Goal: Task Accomplishment & Management: Manage account settings

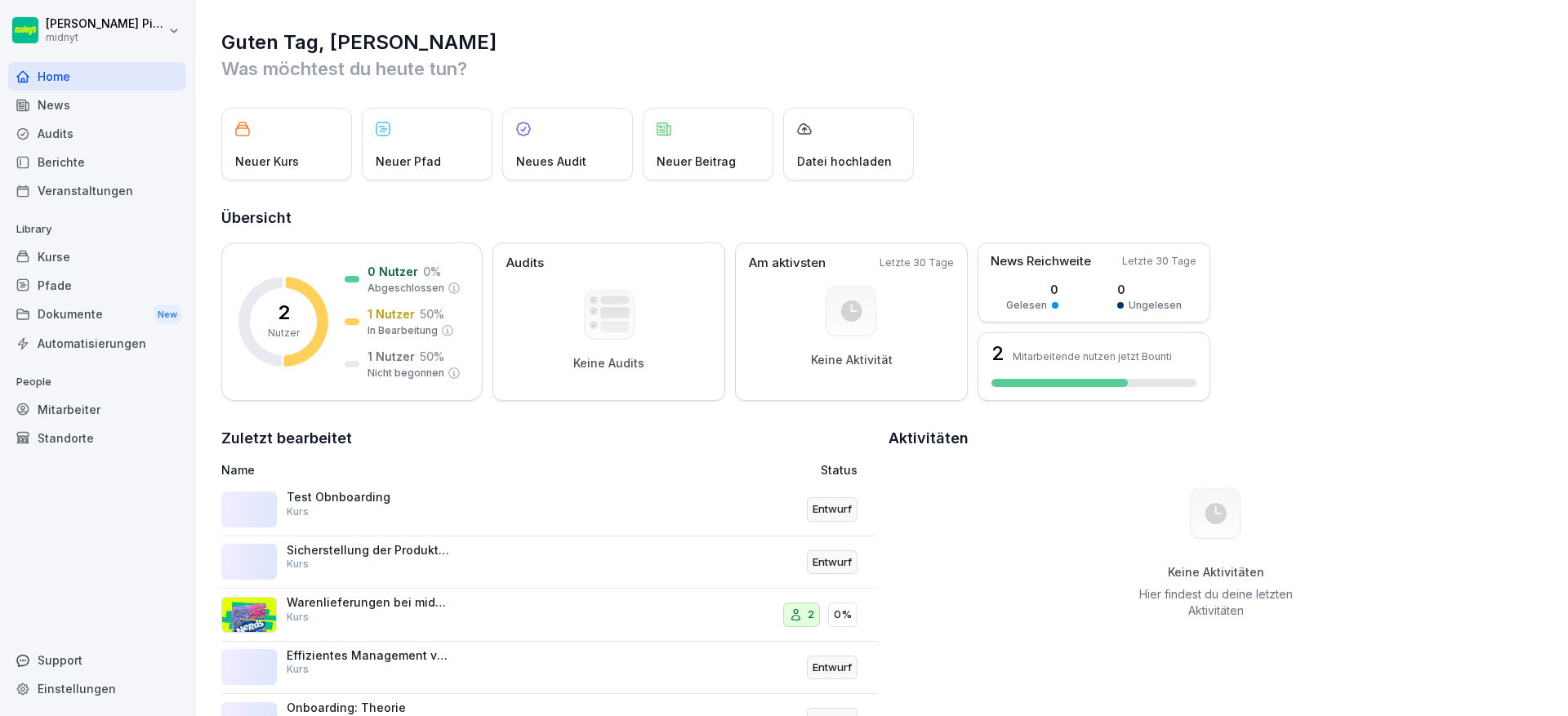
click at [114, 109] on div "News" at bounding box center [97, 105] width 178 height 29
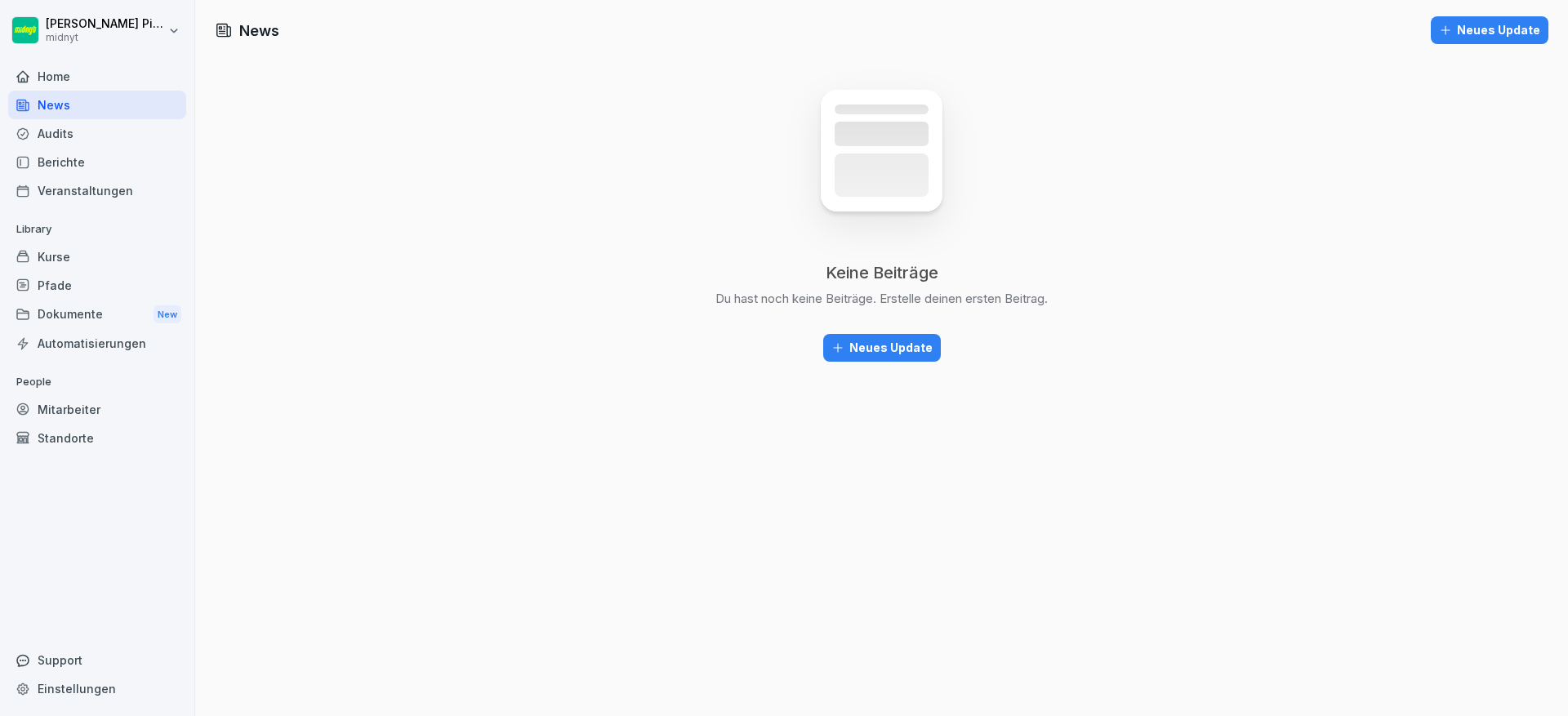
click at [147, 17] on html "[PERSON_NAME] midnyt Home News Audits Berichte Veranstaltungen Library Kurse Pf…" at bounding box center [784, 358] width 1568 height 716
click at [130, 64] on div "Einstellungen" at bounding box center [105, 73] width 162 height 30
select select "**"
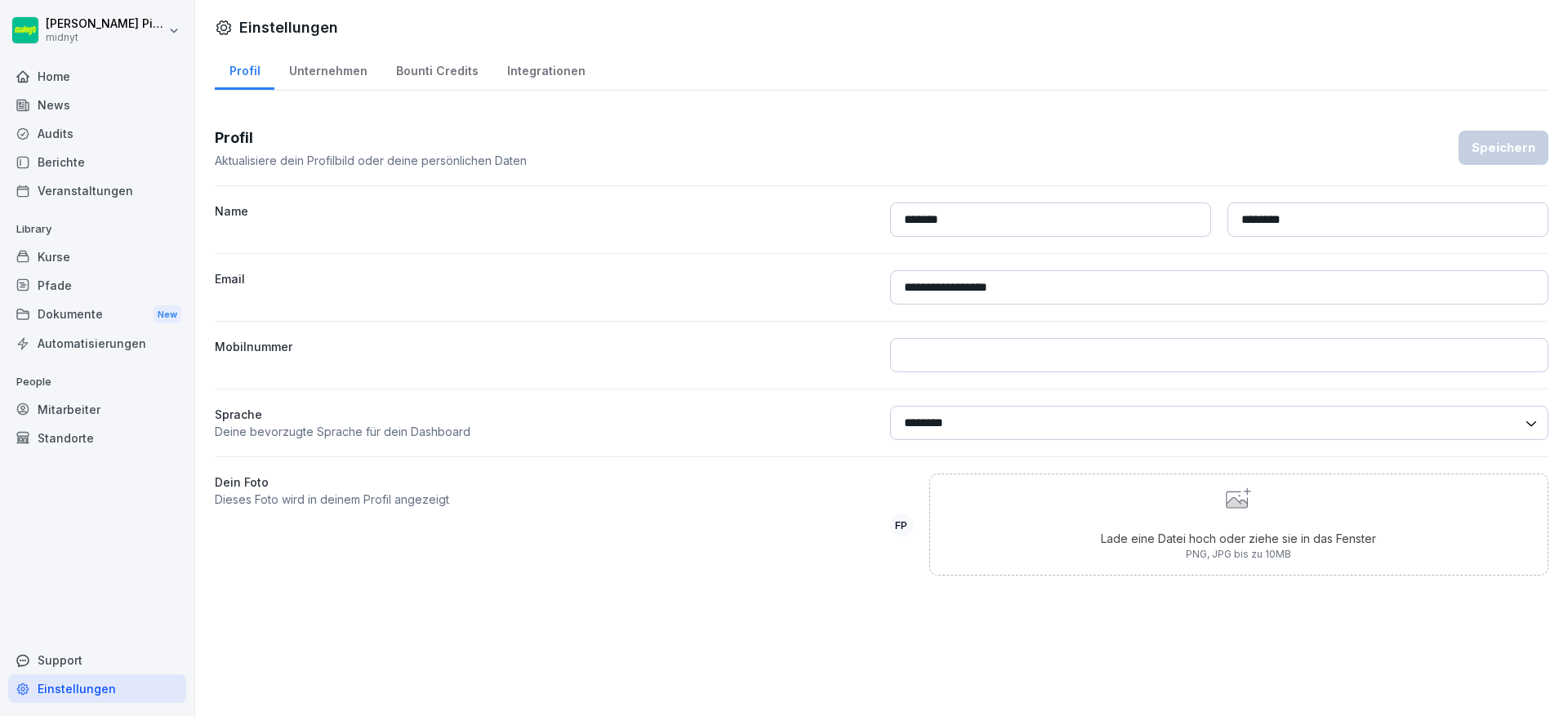
click at [293, 73] on div "Unternehmen" at bounding box center [327, 68] width 107 height 41
select select "**"
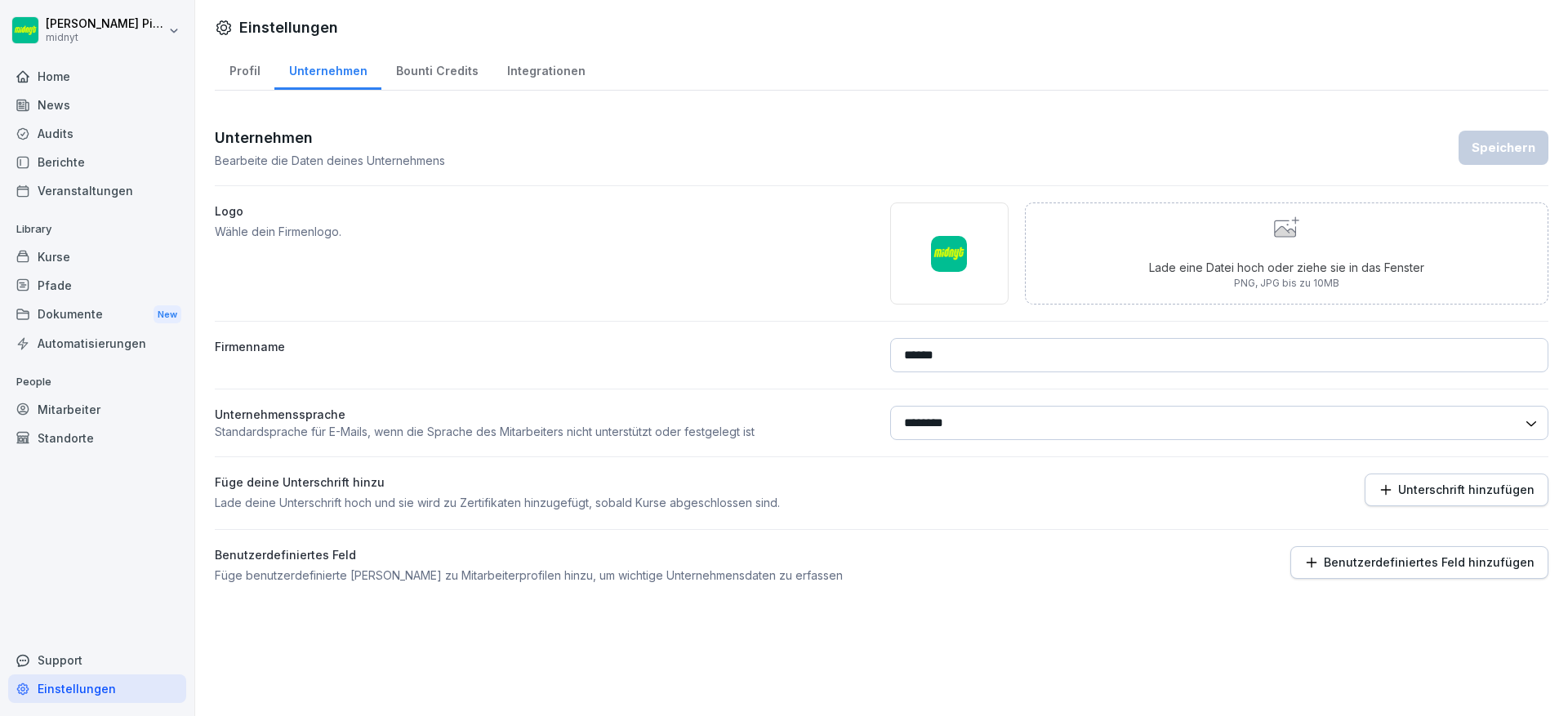
click at [458, 76] on div "Bounti Credits" at bounding box center [437, 68] width 111 height 41
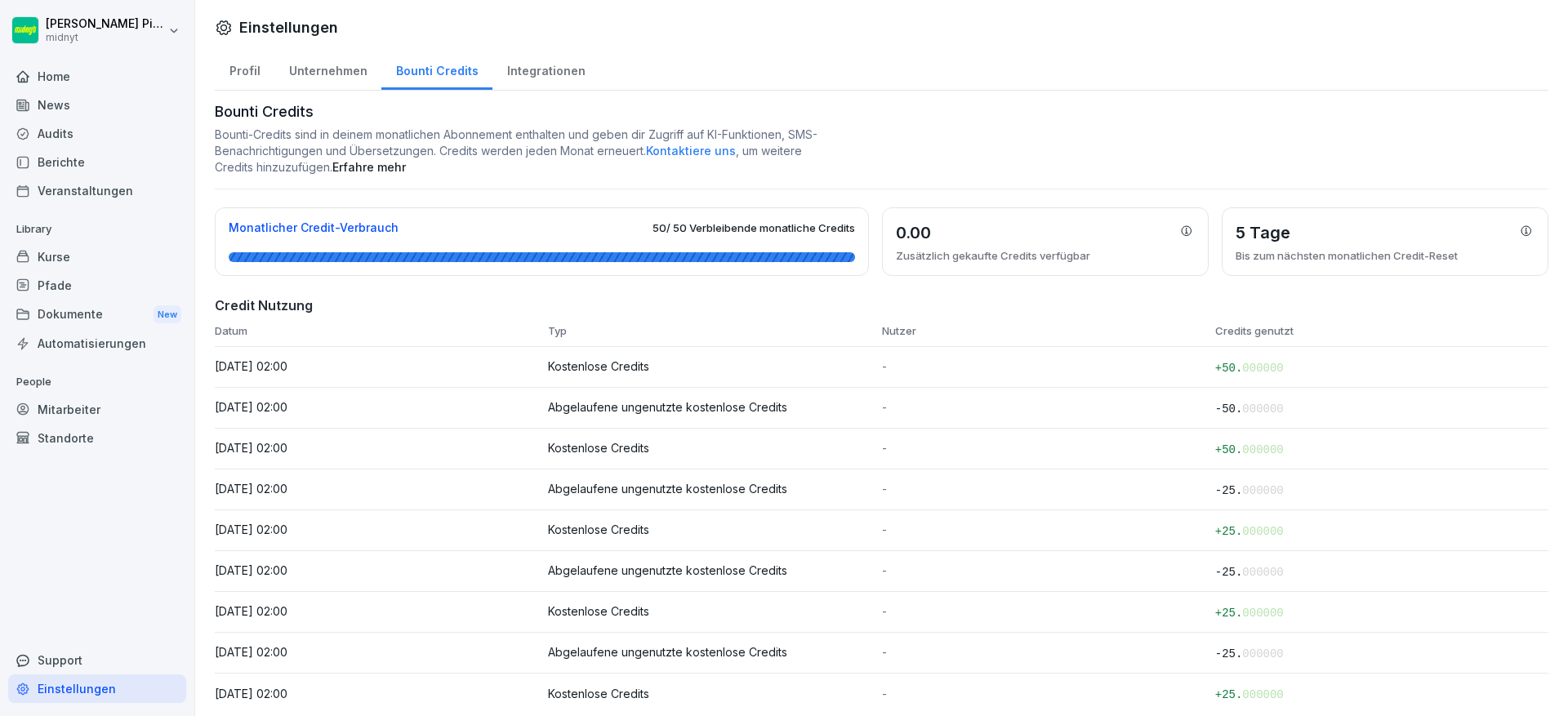
click at [1097, 231] on div "0.00" at bounding box center [1045, 232] width 299 height 23
click at [1157, 233] on div "0.00" at bounding box center [1045, 232] width 299 height 23
click at [1182, 226] on icon at bounding box center [1187, 231] width 10 height 10
click at [532, 64] on div "Integrationen" at bounding box center [546, 68] width 107 height 41
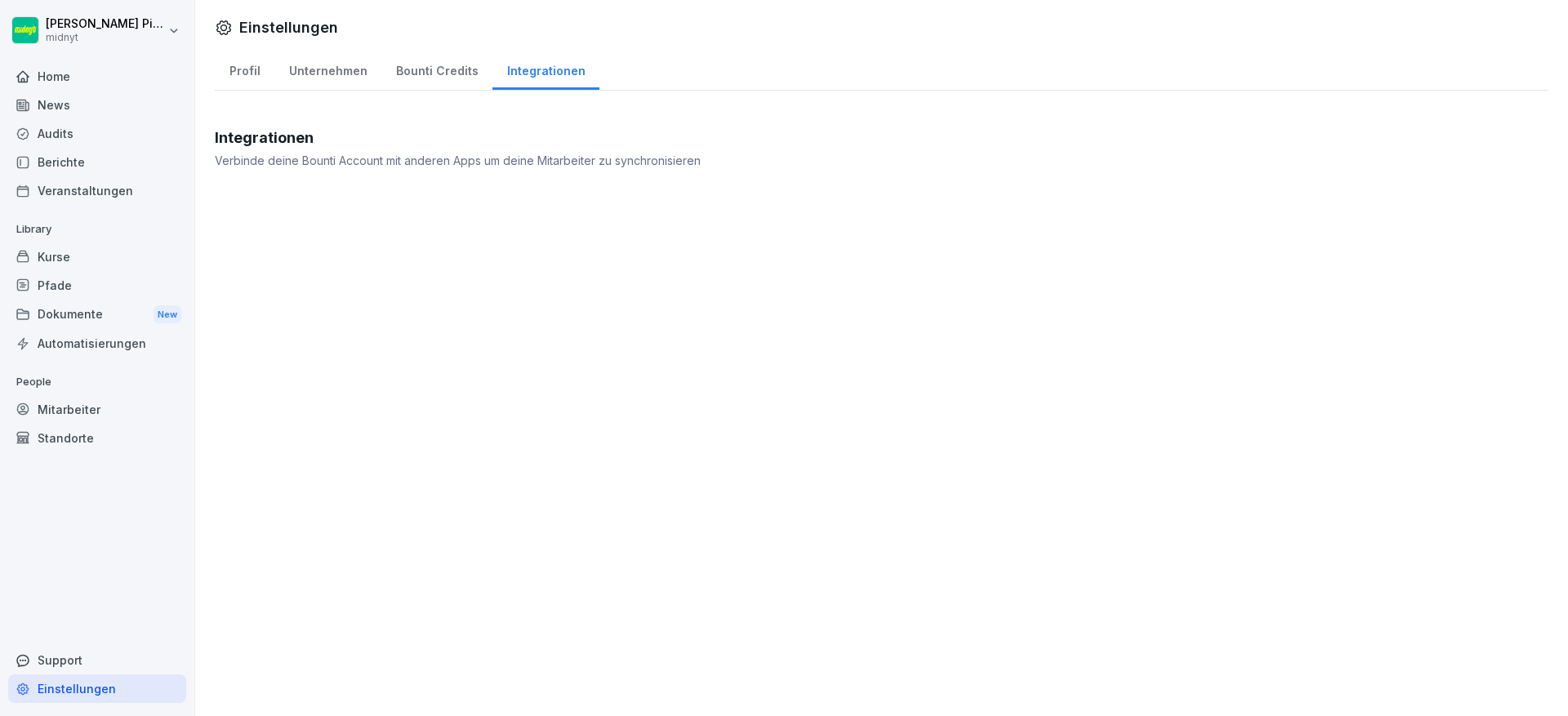
click at [78, 254] on div "Kurse" at bounding box center [97, 257] width 178 height 29
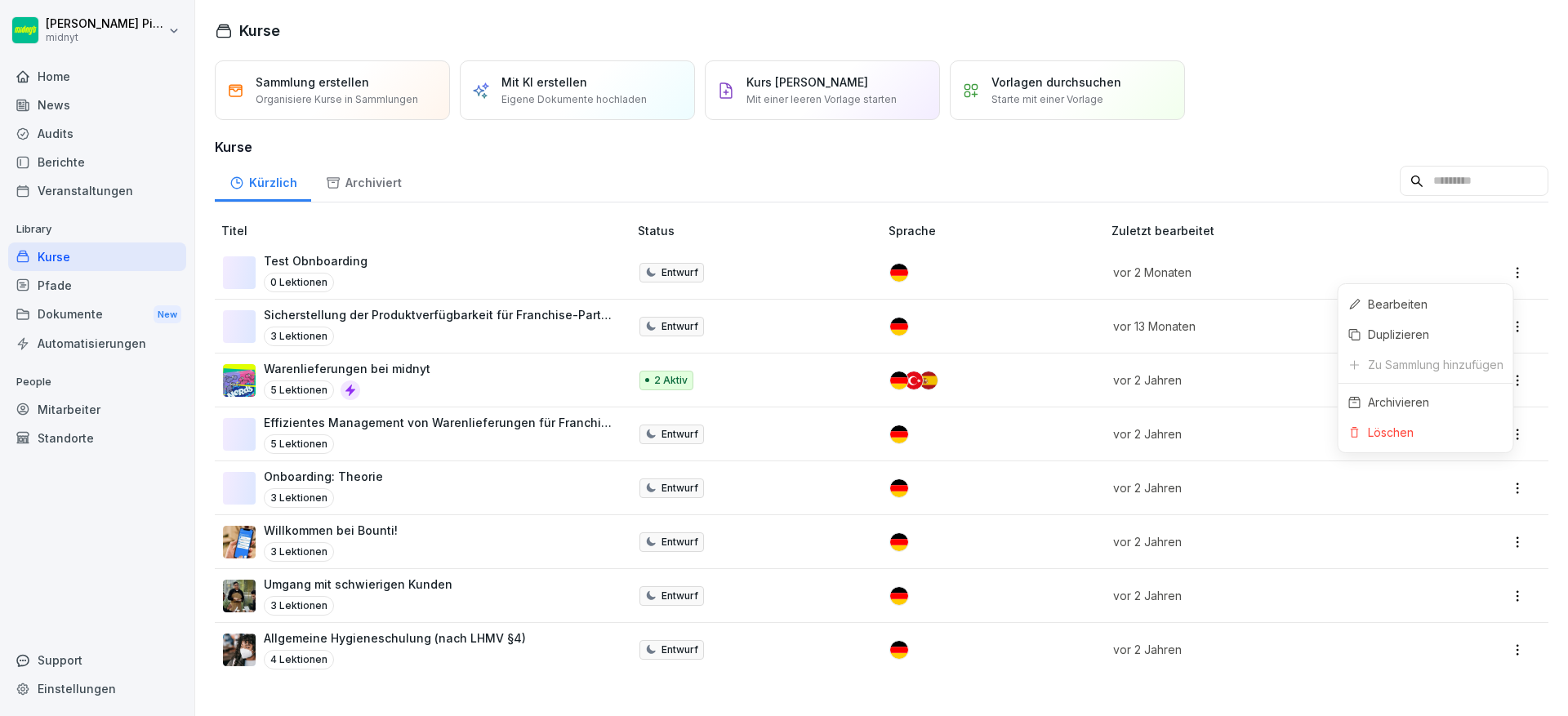
click at [1506, 267] on html "Fabiano Picciolo midnyt Home News Audits Berichte Veranstaltungen Library Kurse…" at bounding box center [784, 358] width 1568 height 716
click at [1432, 423] on div "Löschen" at bounding box center [1425, 433] width 175 height 30
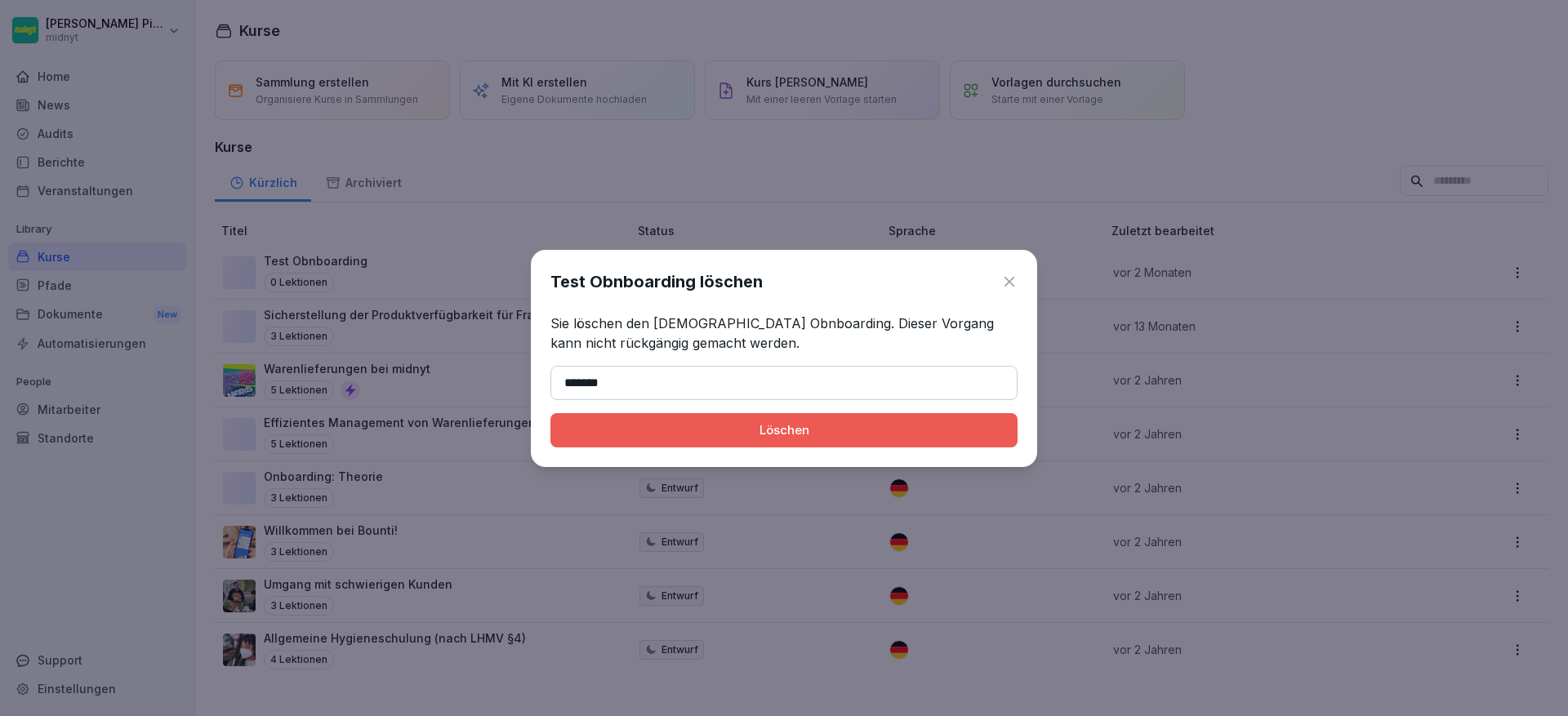
click at [703, 317] on p "Sie löschen den Kurse Test Obnboarding. Dieser Vorgang kann nicht rückgängig ge…" at bounding box center [784, 333] width 467 height 39
drag, startPoint x: 693, startPoint y: 320, endPoint x: 798, endPoint y: 316, distance: 105.1
click at [798, 316] on p "Sie löschen den Kurse Test Obnboarding. Dieser Vorgang kann nicht rückgängig ge…" at bounding box center [784, 333] width 467 height 39
copy p "Test Obnboarding"
click at [723, 369] on input "*******" at bounding box center [784, 383] width 467 height 35
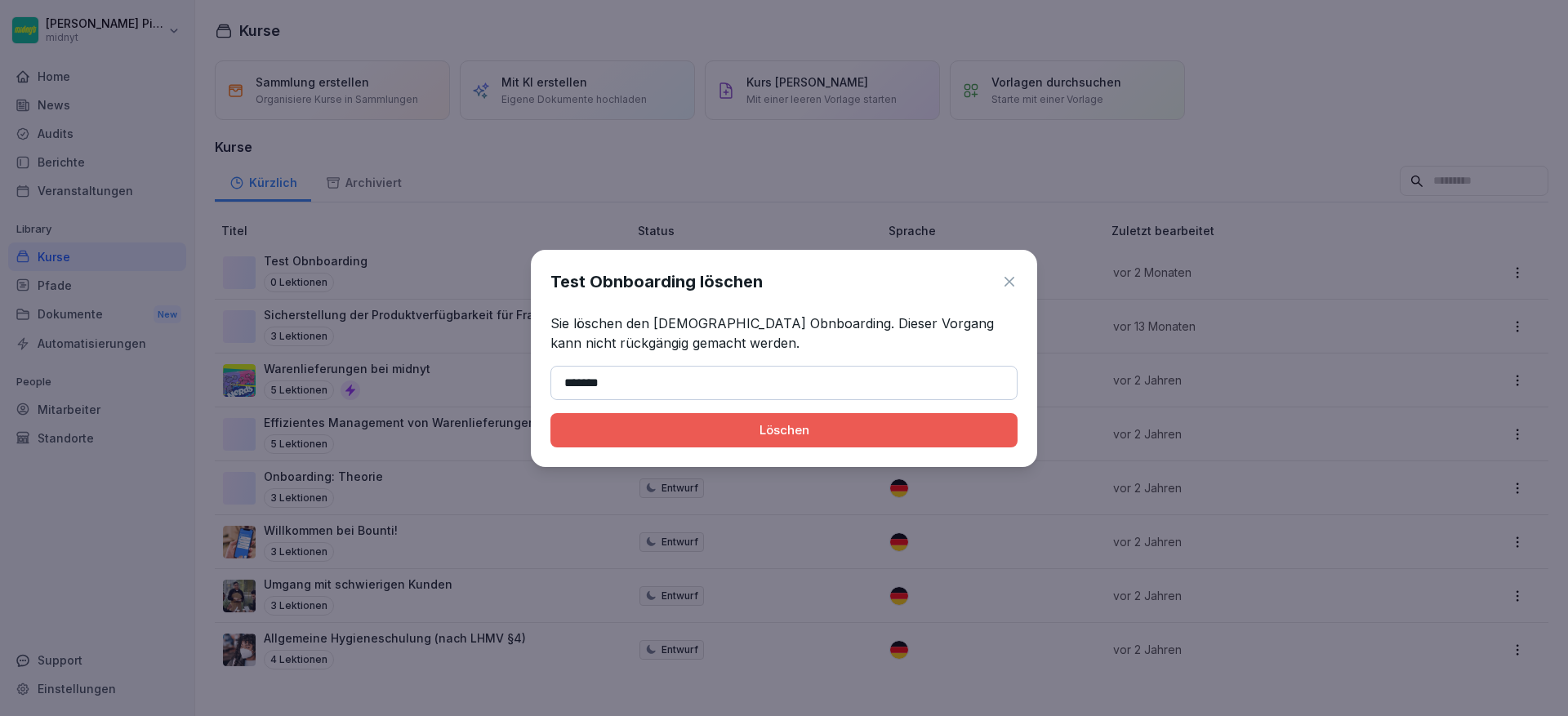
click at [723, 369] on input "*******" at bounding box center [784, 383] width 467 height 35
paste input "*********"
type input "**********"
click at [746, 414] on button "Löschen" at bounding box center [784, 430] width 467 height 35
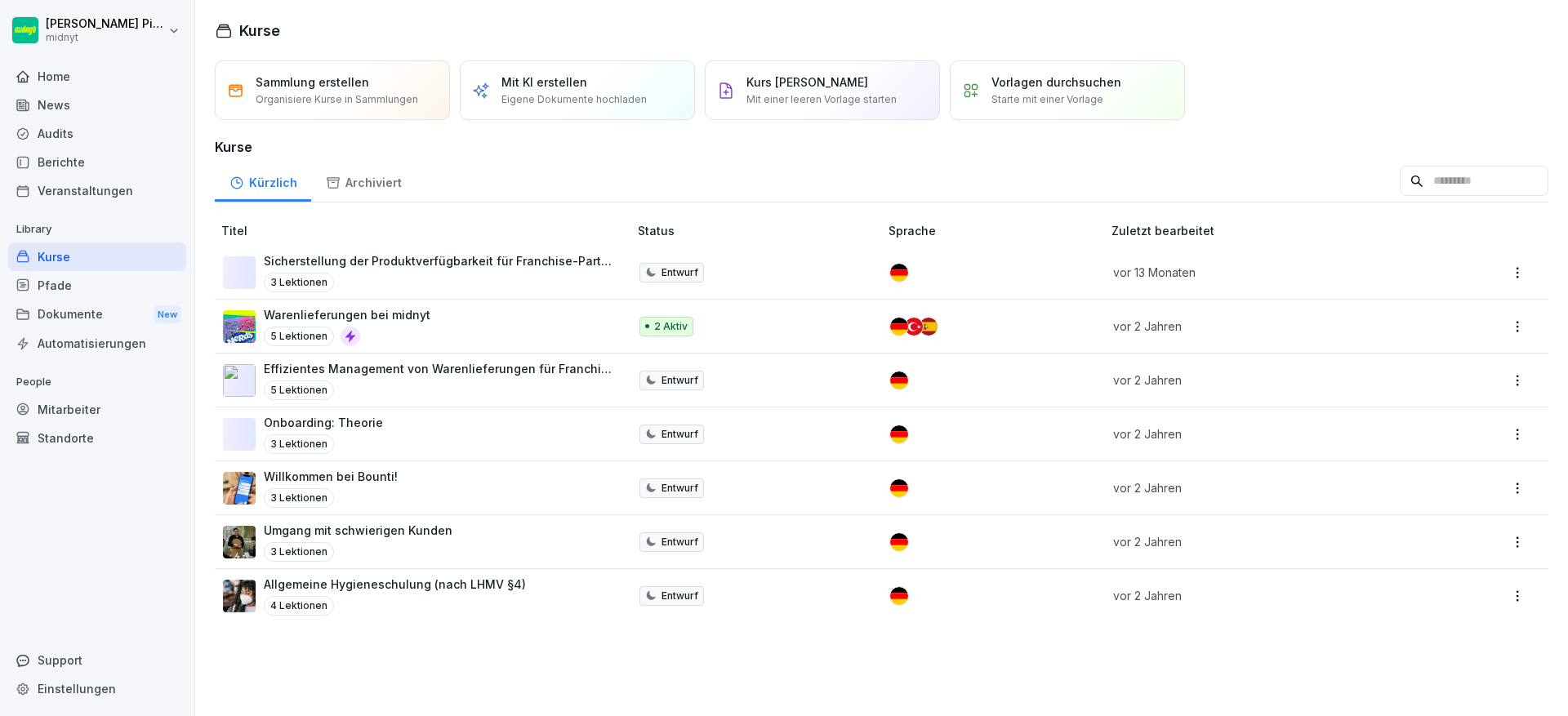
click at [380, 250] on td "Sicherstellung der Produktverfügbarkeit für Franchise-Partner 3 Lektionen" at bounding box center [423, 272] width 417 height 54
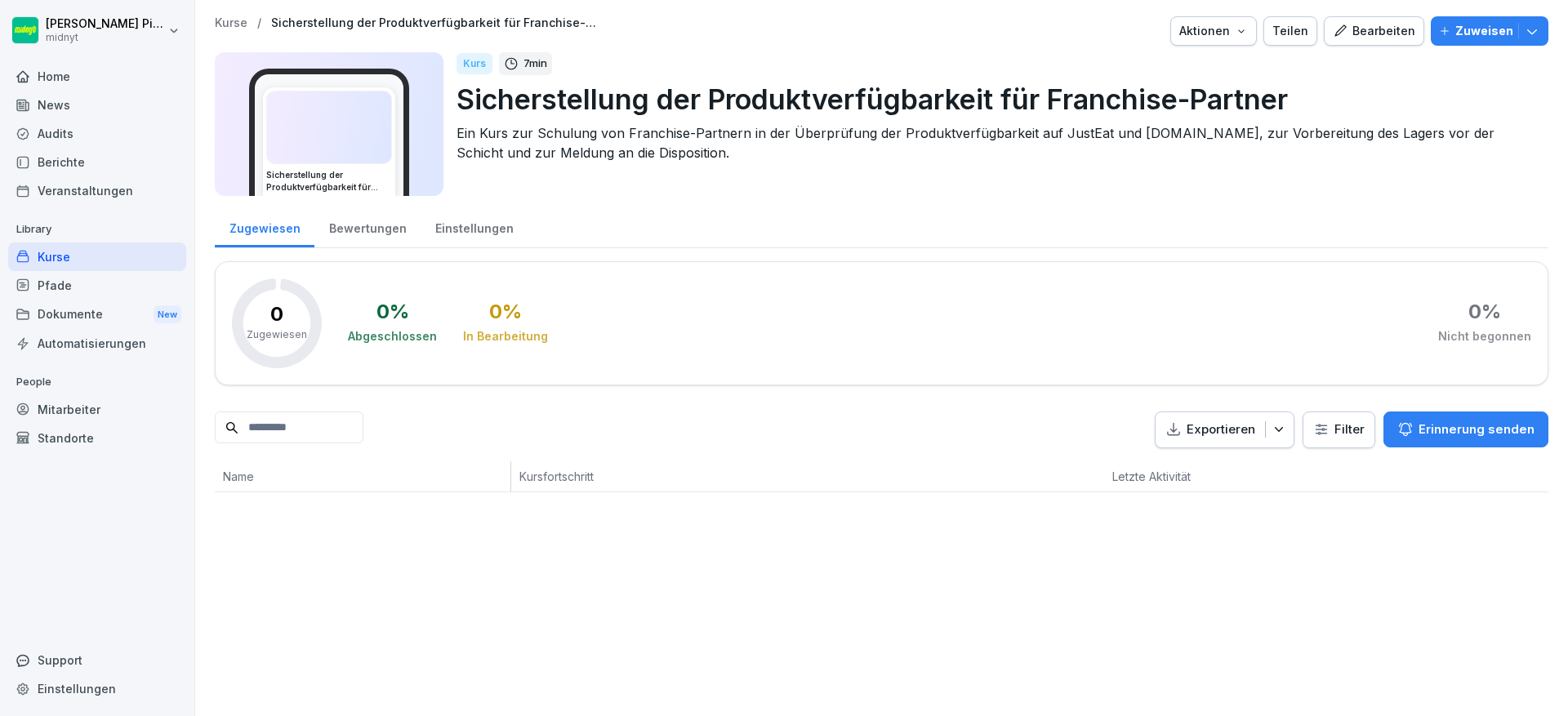
click at [380, 240] on div "Bewertungen" at bounding box center [368, 226] width 106 height 41
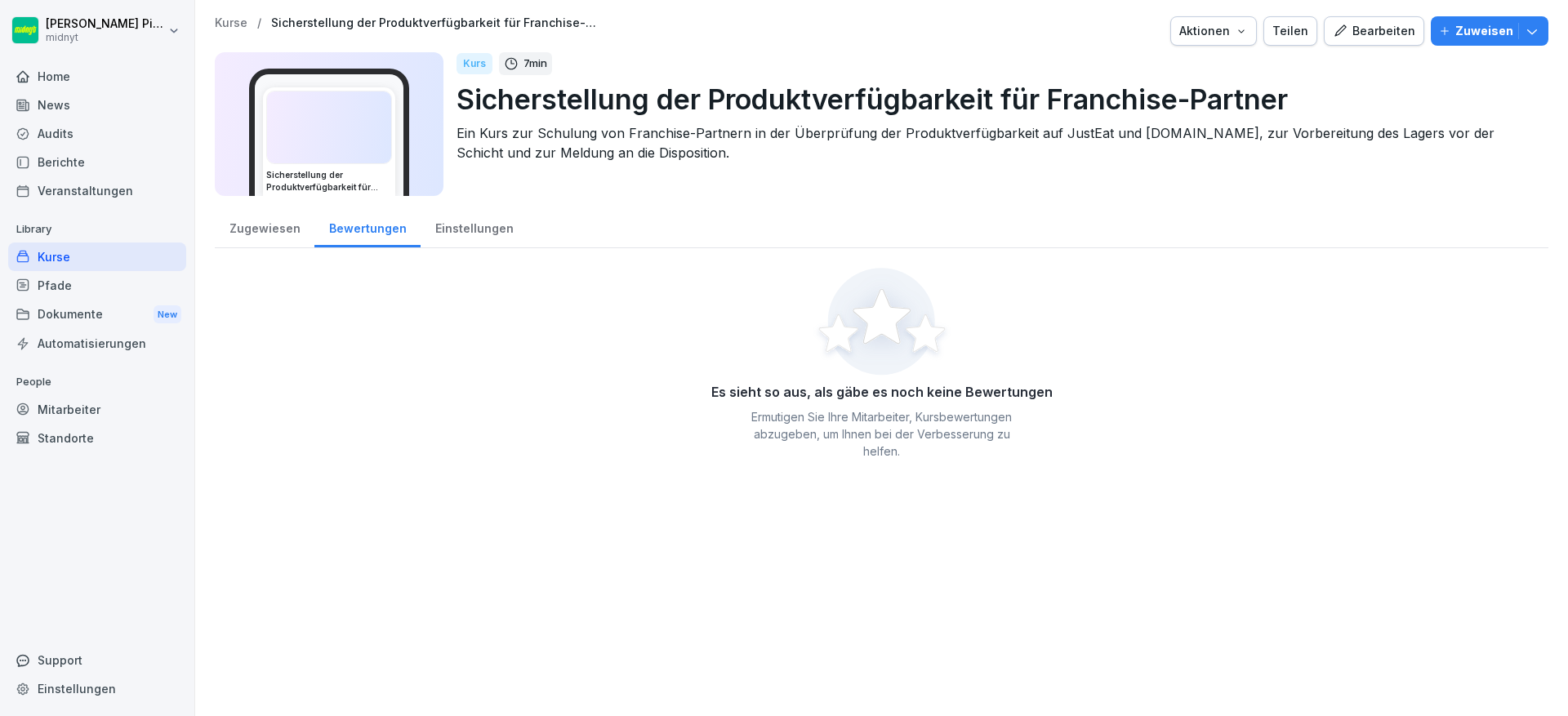
click at [455, 234] on div "Einstellungen" at bounding box center [474, 226] width 107 height 41
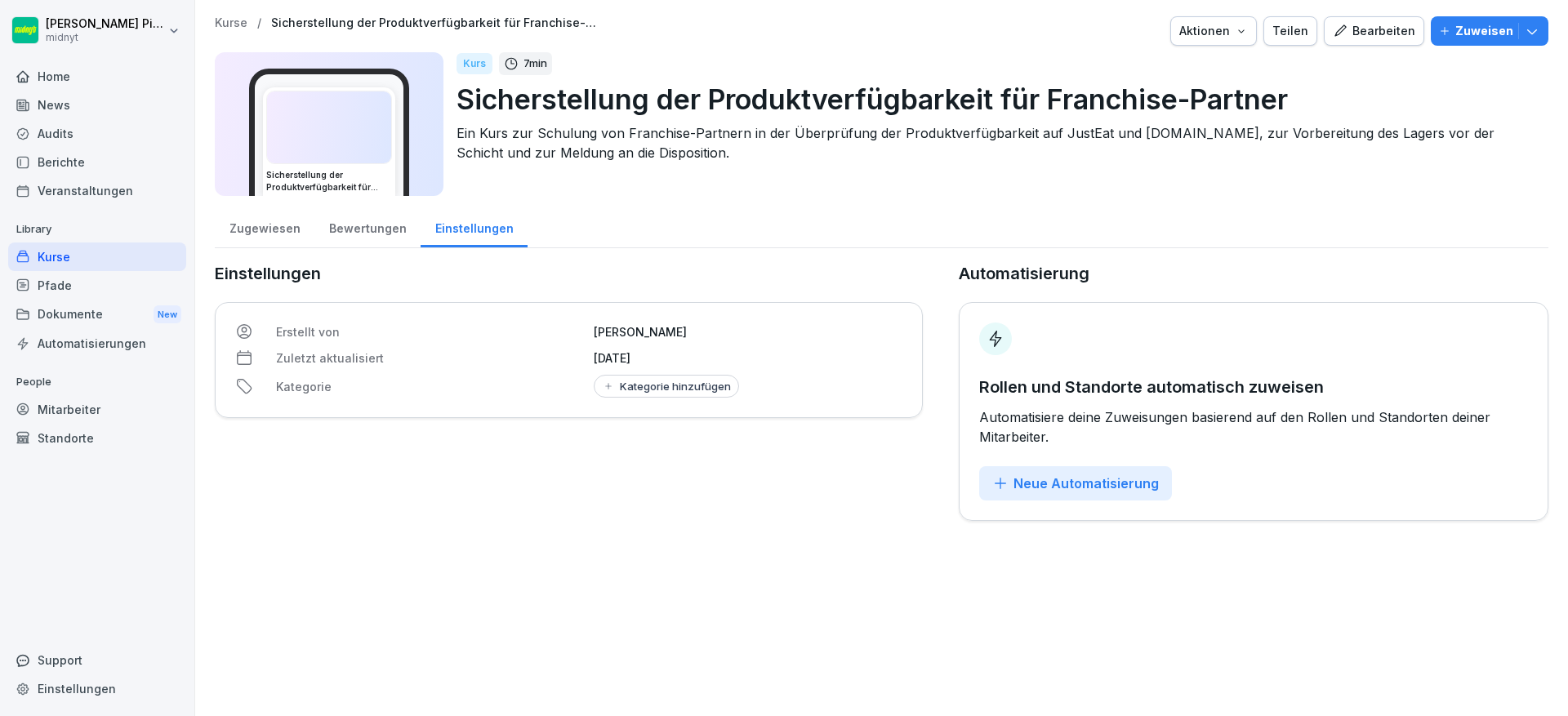
click at [277, 225] on div "Zugewiesen" at bounding box center [265, 226] width 100 height 41
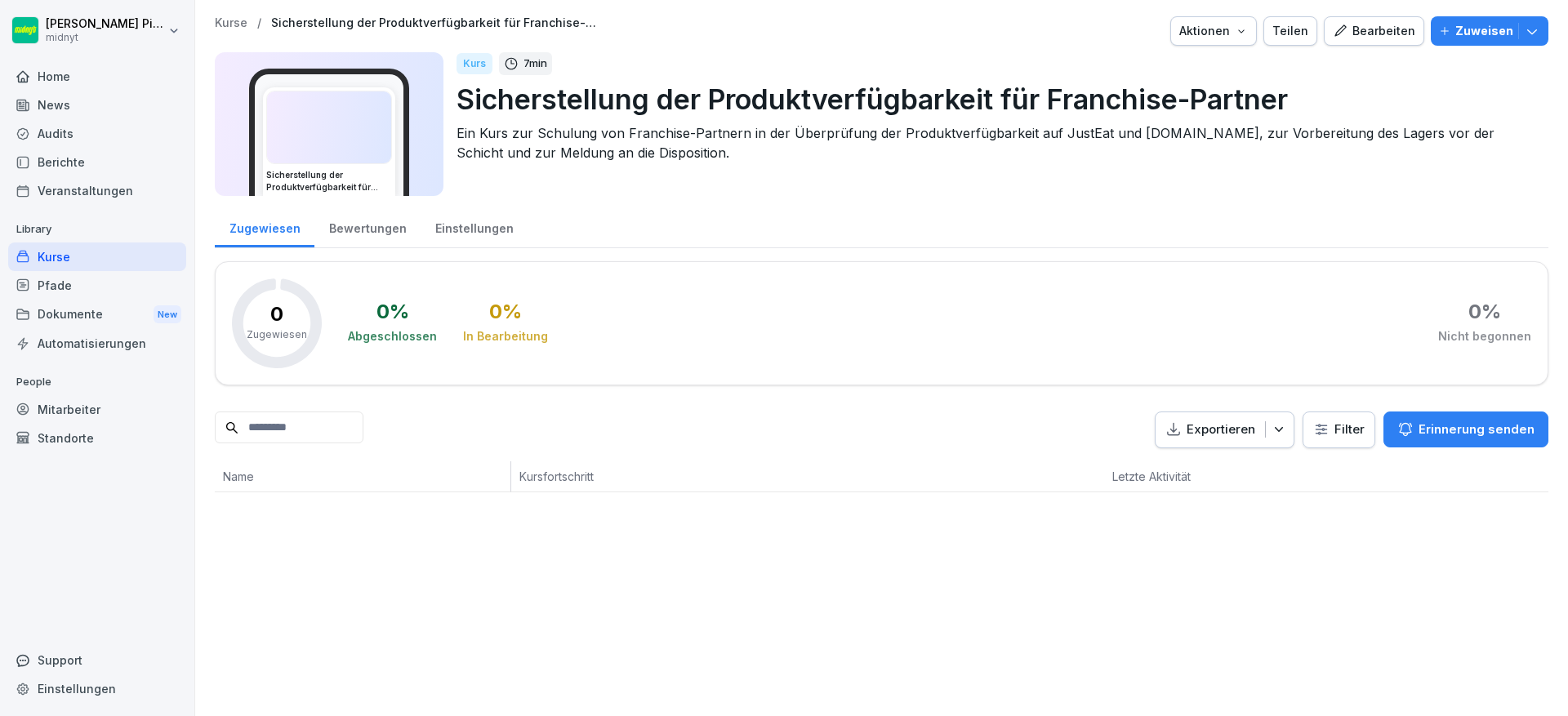
click at [1357, 37] on div "Bearbeiten" at bounding box center [1374, 30] width 83 height 18
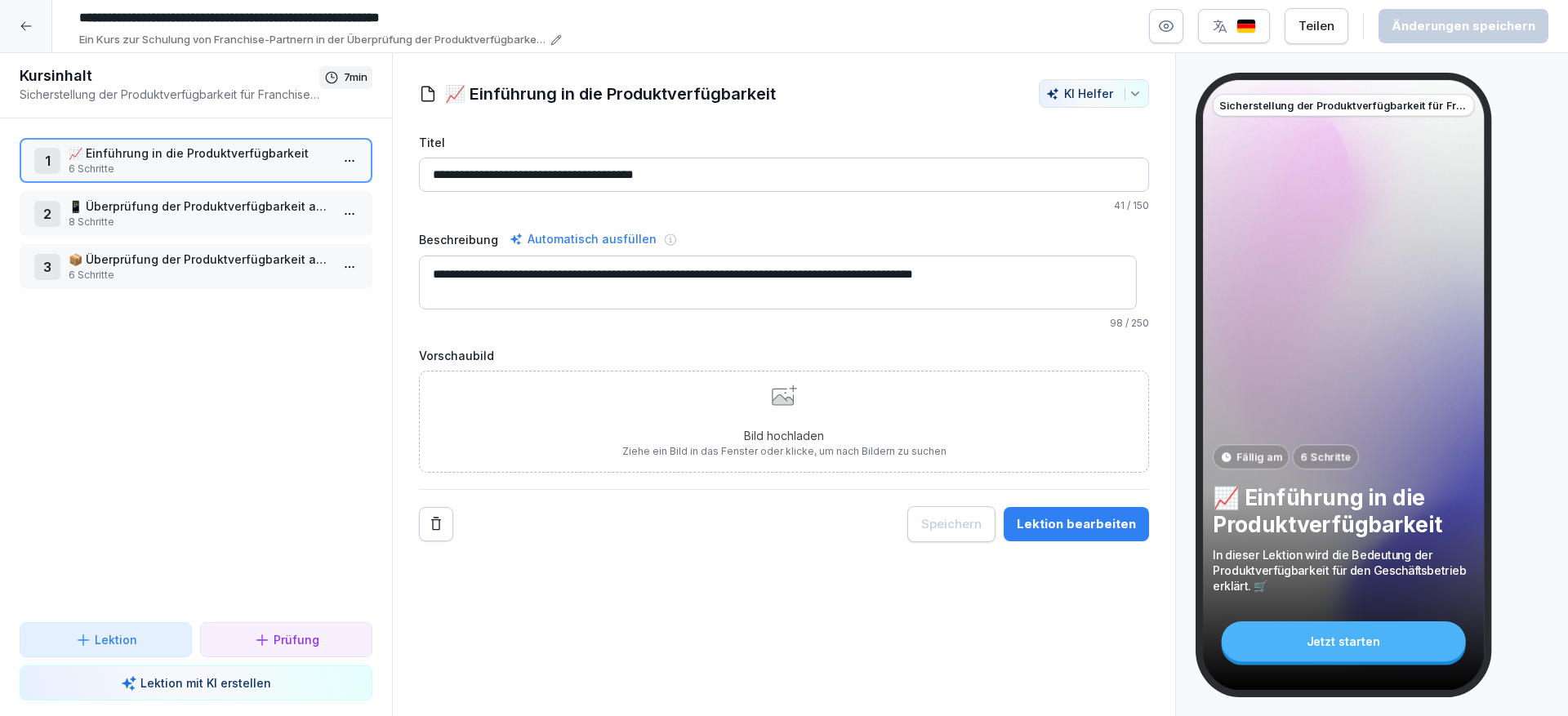
click at [248, 199] on p "📱 Überprüfung der Produktverfügbarkeit auf JustEat" at bounding box center [199, 206] width 261 height 17
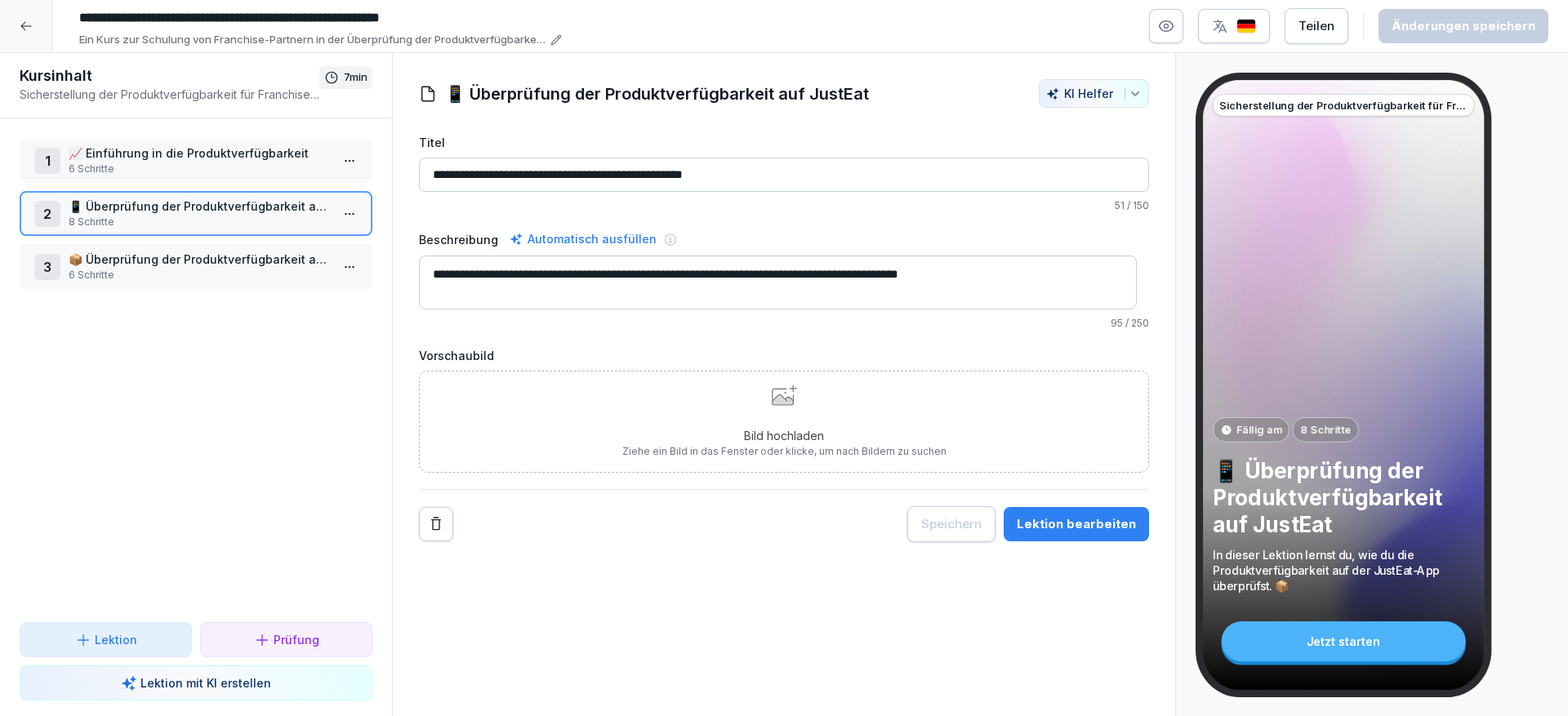
click at [257, 209] on p "📱 Überprüfung der Produktverfügbarkeit auf JustEat" at bounding box center [199, 206] width 261 height 17
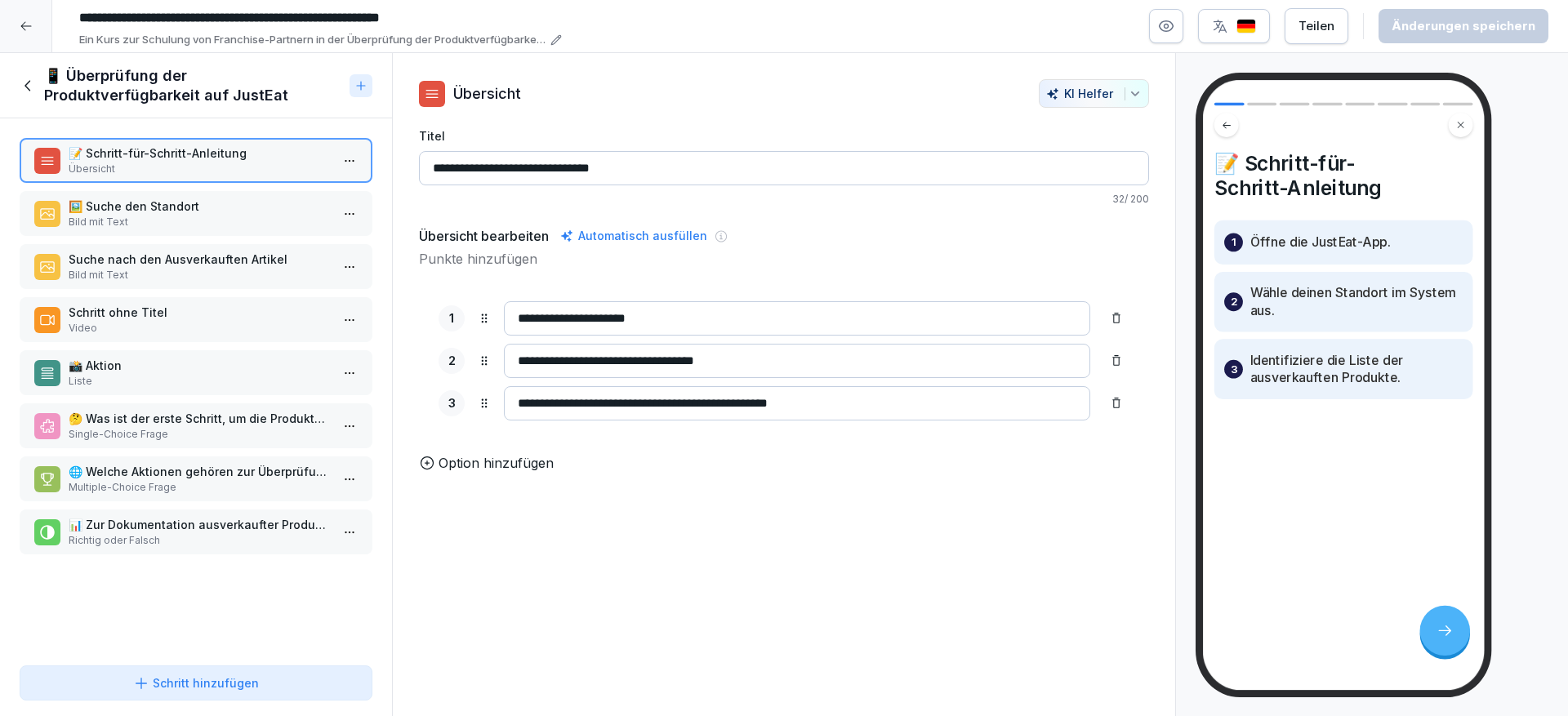
click at [202, 217] on p "Bild mit Text" at bounding box center [199, 222] width 261 height 14
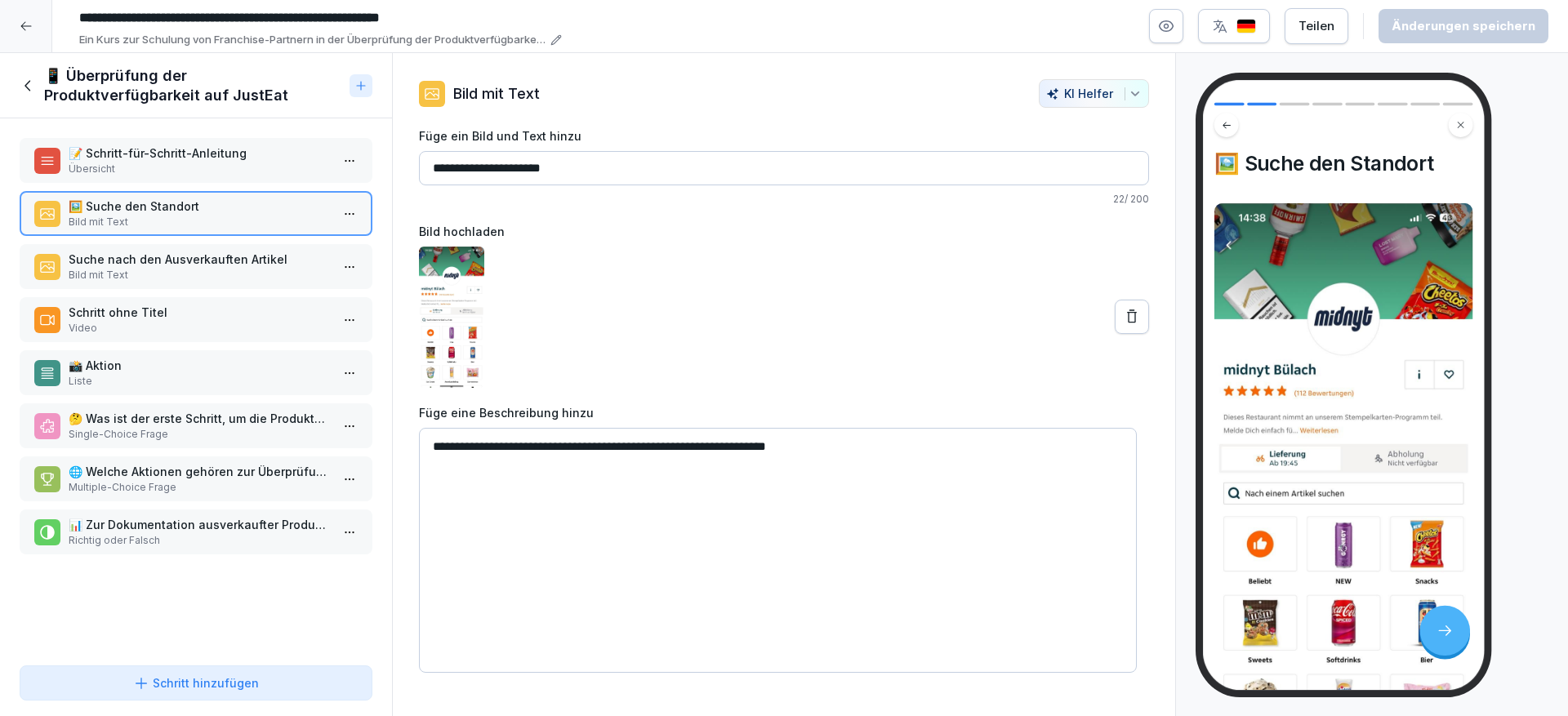
click at [192, 252] on p "Suche nach den Ausverkauften Artikel" at bounding box center [199, 259] width 261 height 17
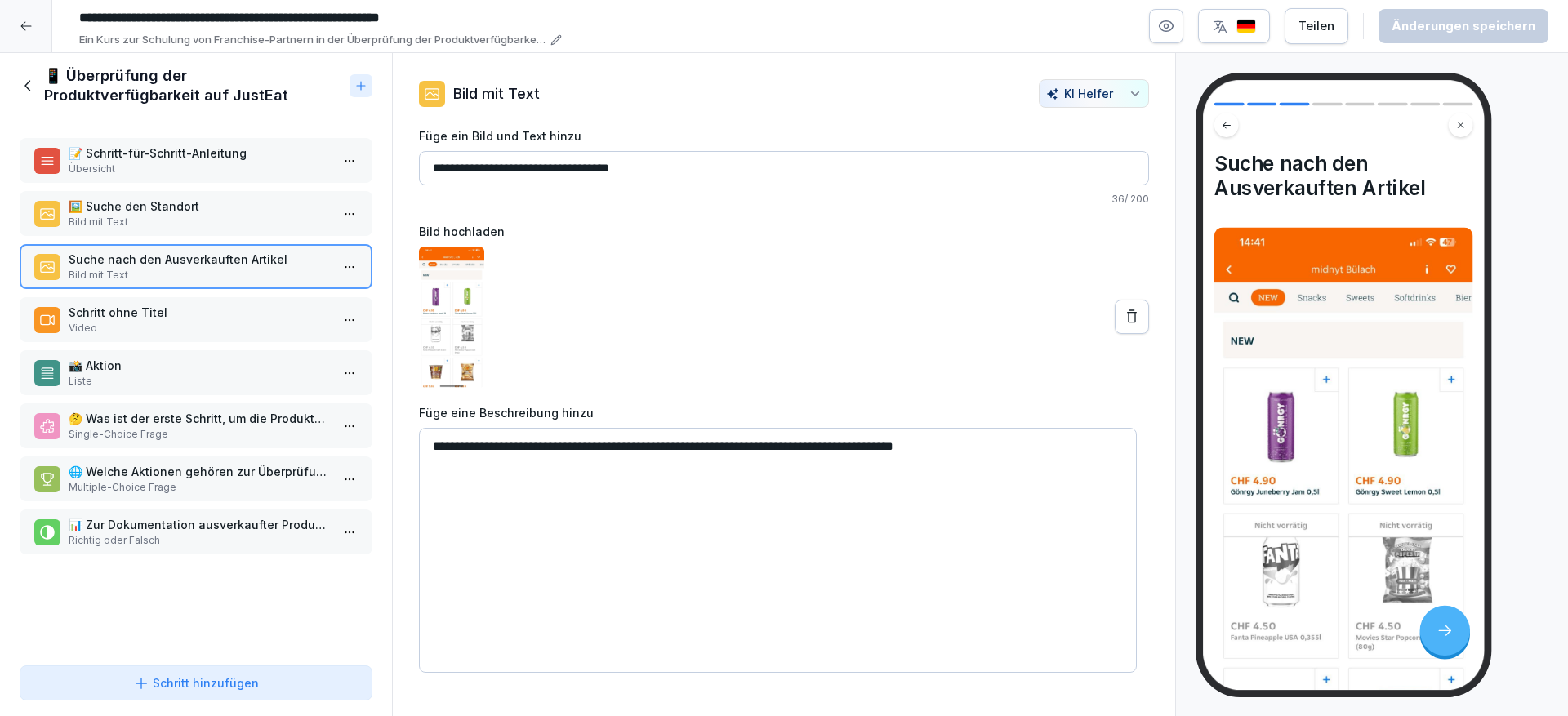
click at [178, 304] on p "Schritt ohne Titel" at bounding box center [199, 312] width 261 height 17
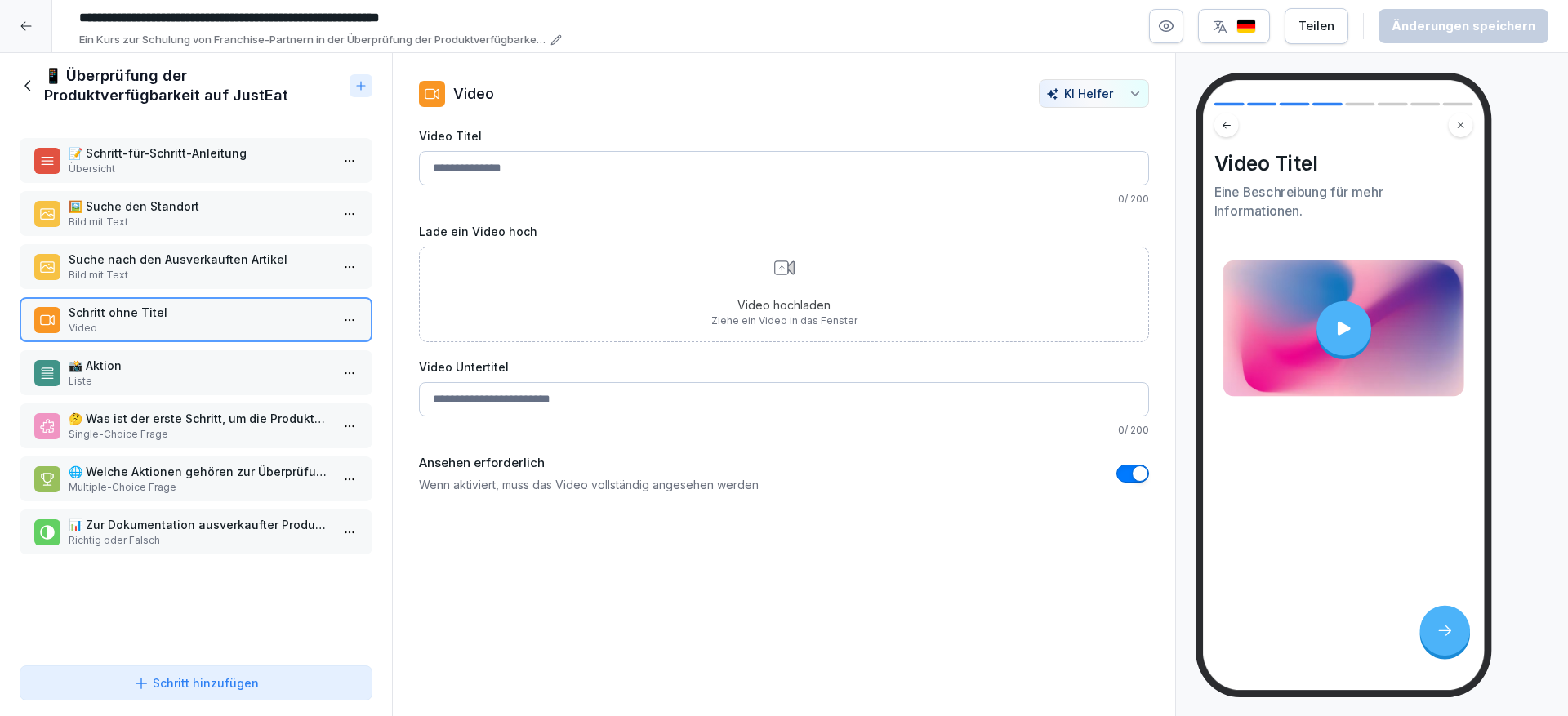
click at [1355, 330] on div at bounding box center [1344, 328] width 55 height 55
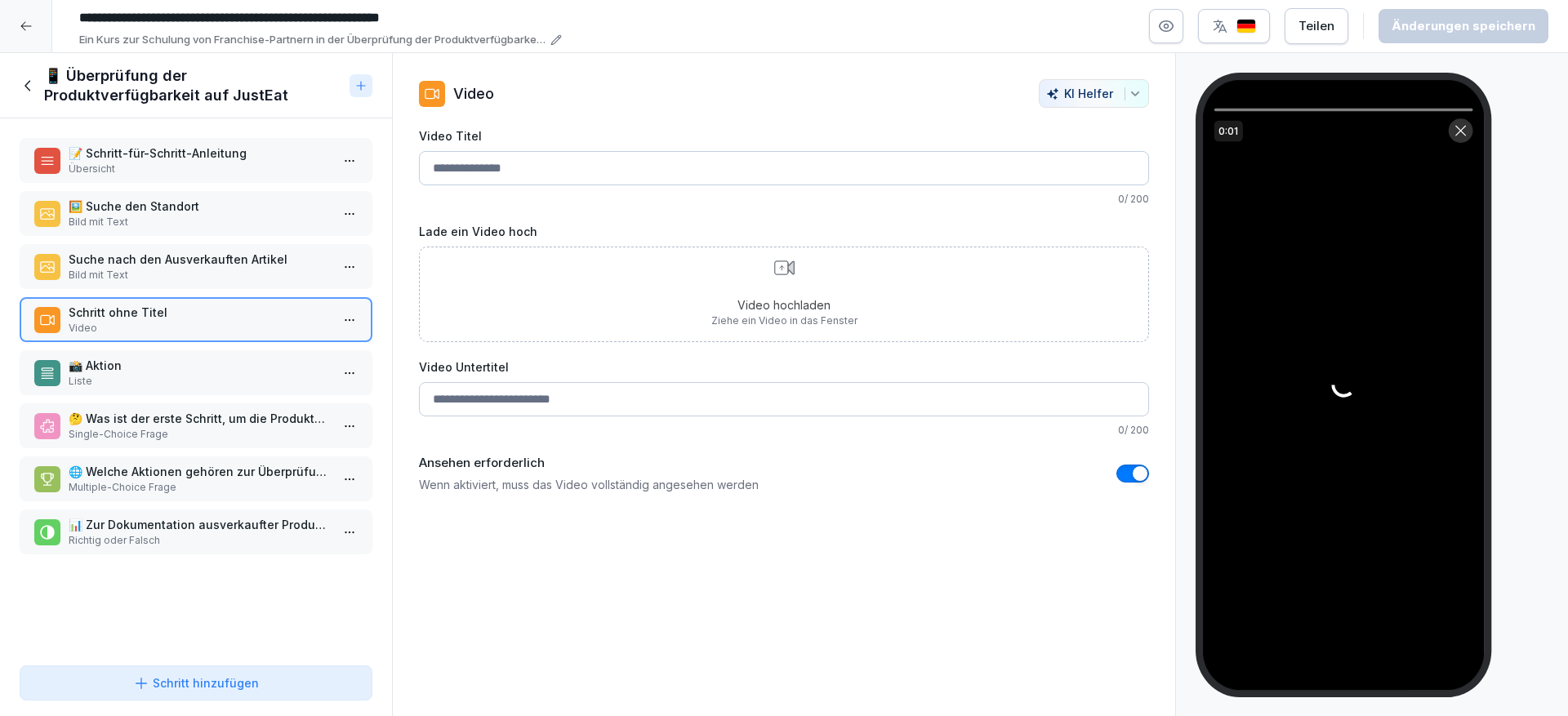
click at [30, 29] on icon at bounding box center [25, 25] width 13 height 13
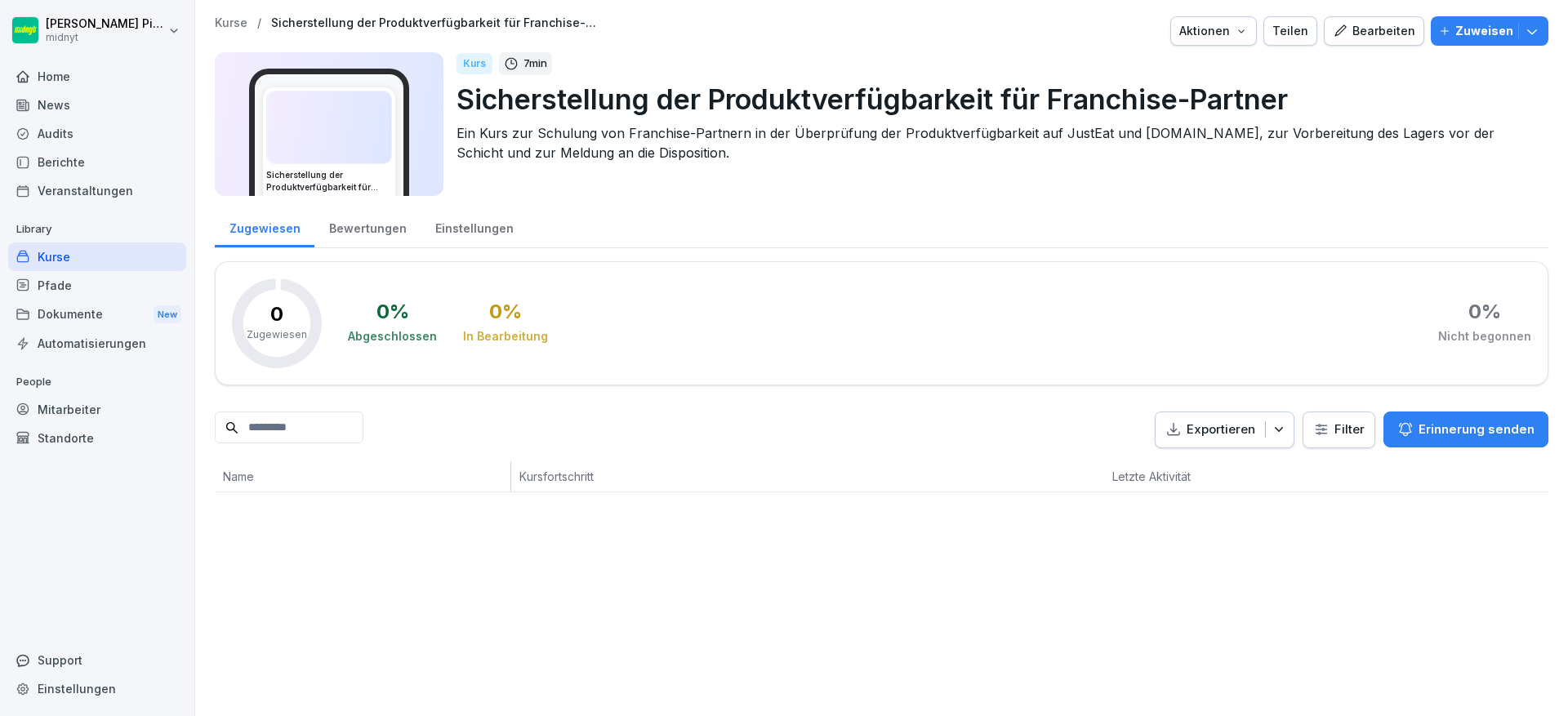
click at [125, 321] on div "Dokumente New" at bounding box center [97, 315] width 178 height 30
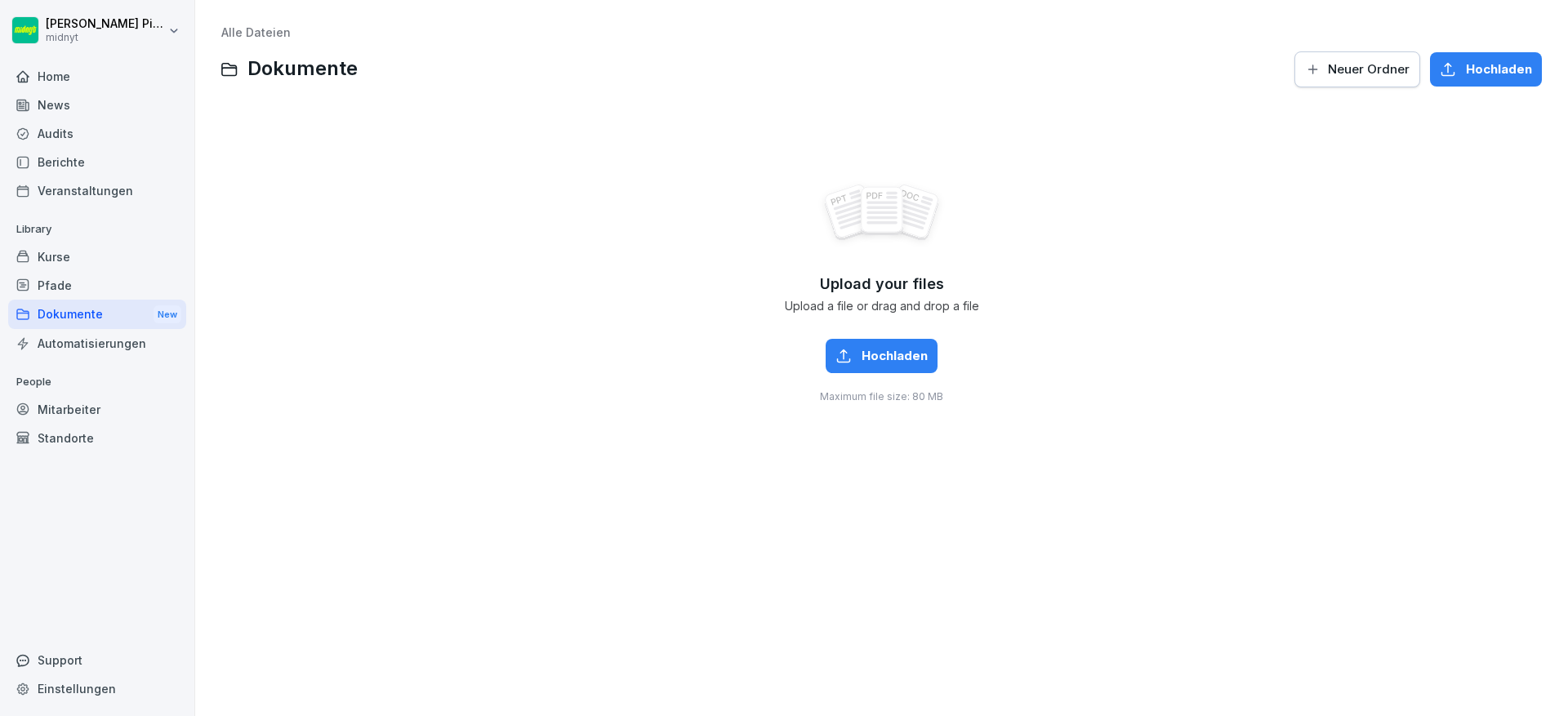
click at [114, 337] on div "Automatisierungen" at bounding box center [97, 343] width 178 height 29
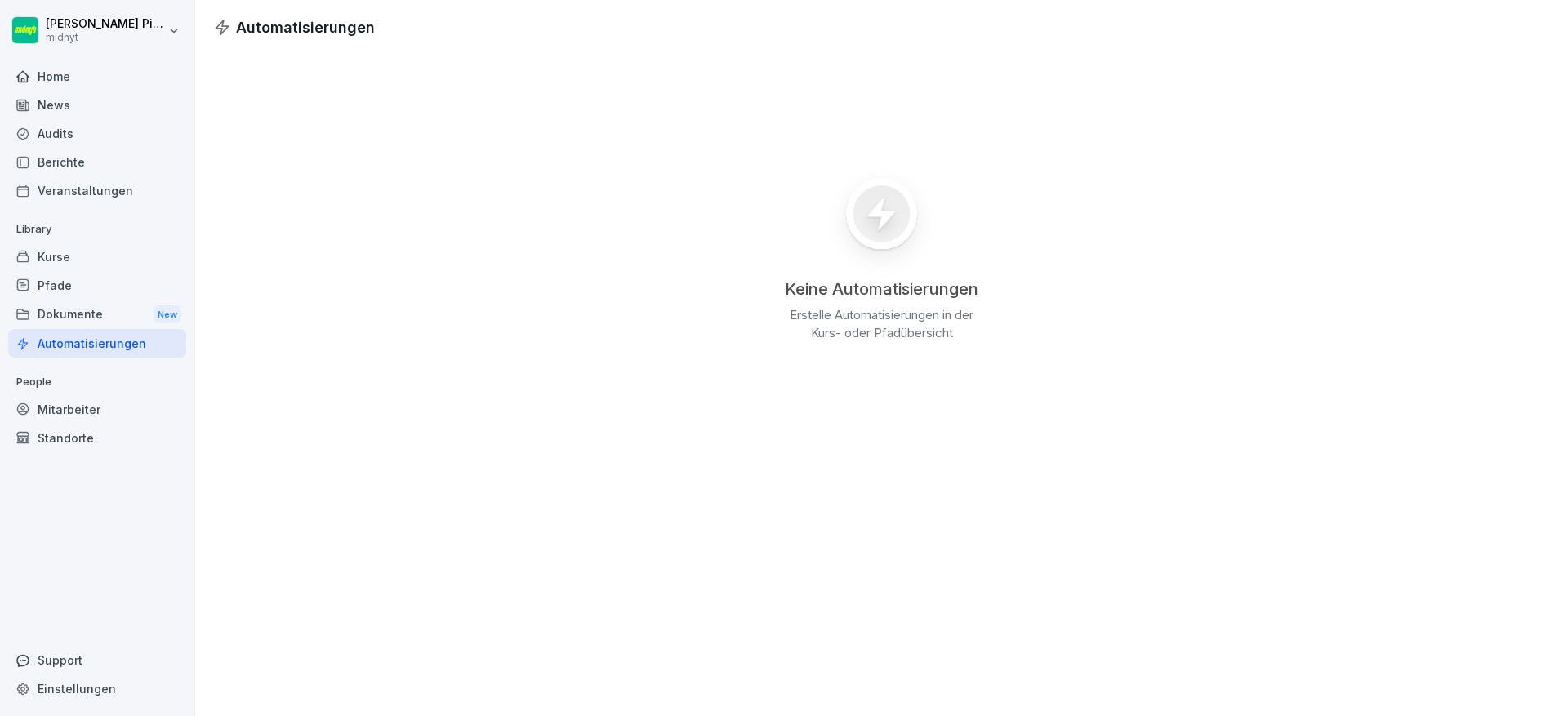
click at [93, 291] on div "Pfade" at bounding box center [97, 285] width 178 height 29
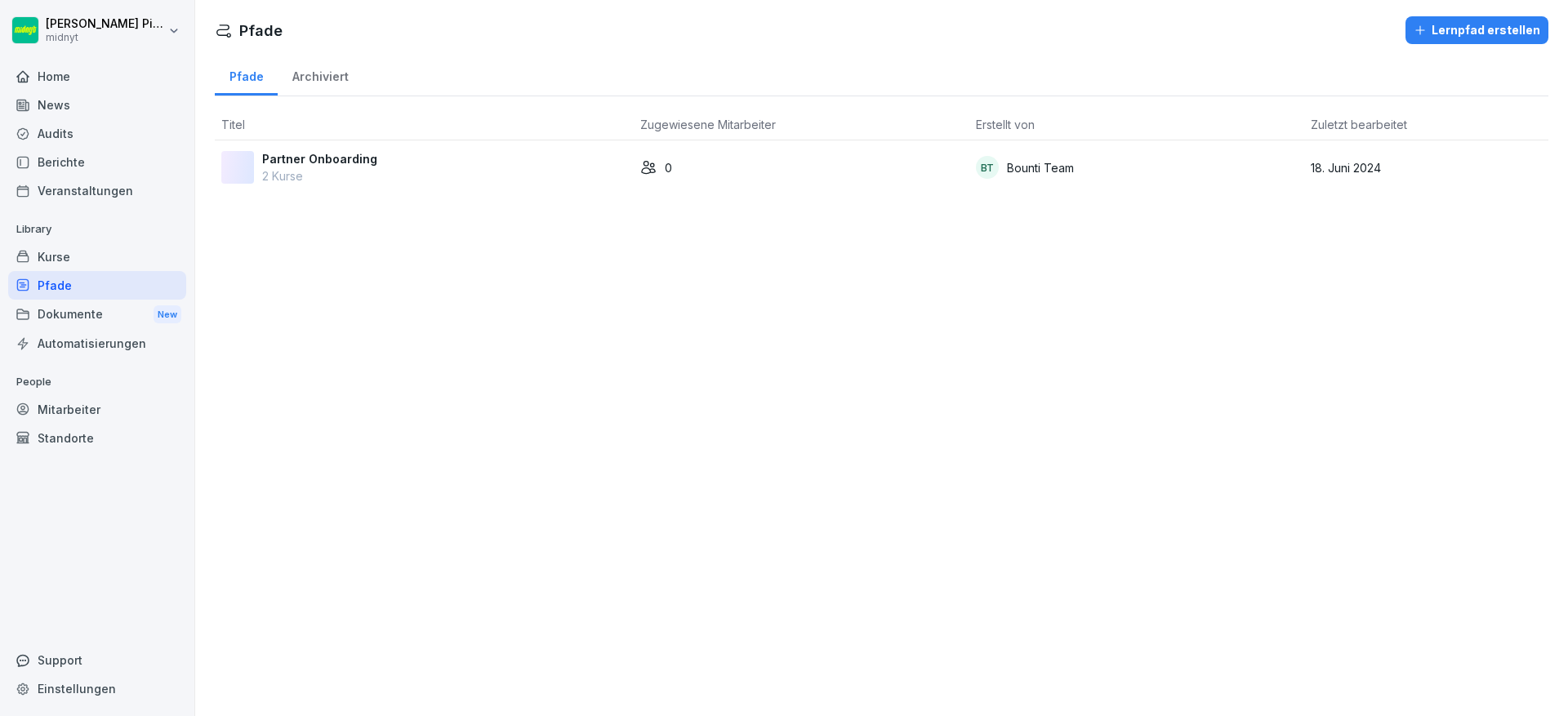
click at [84, 409] on div "Mitarbeiter" at bounding box center [97, 410] width 178 height 29
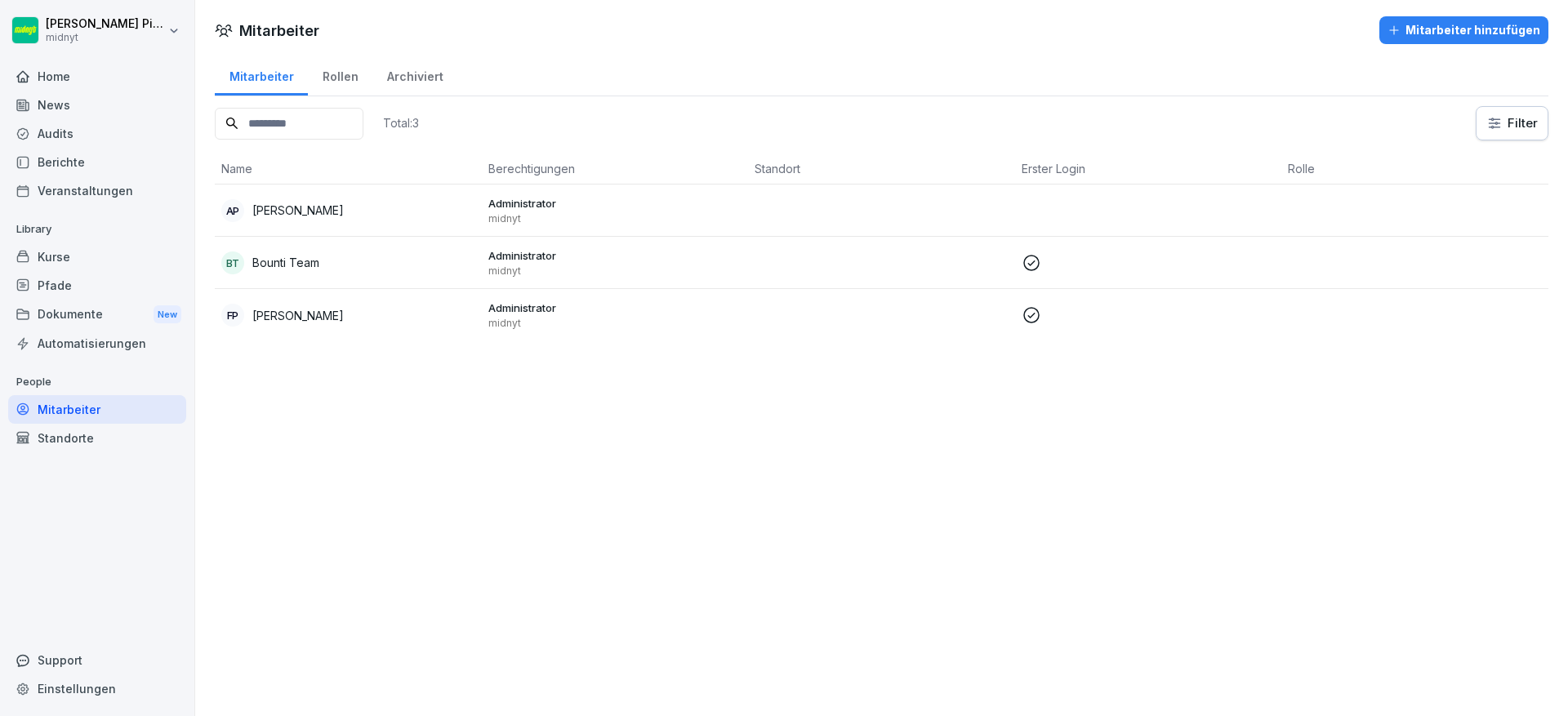
click at [1023, 211] on td at bounding box center [1148, 211] width 267 height 52
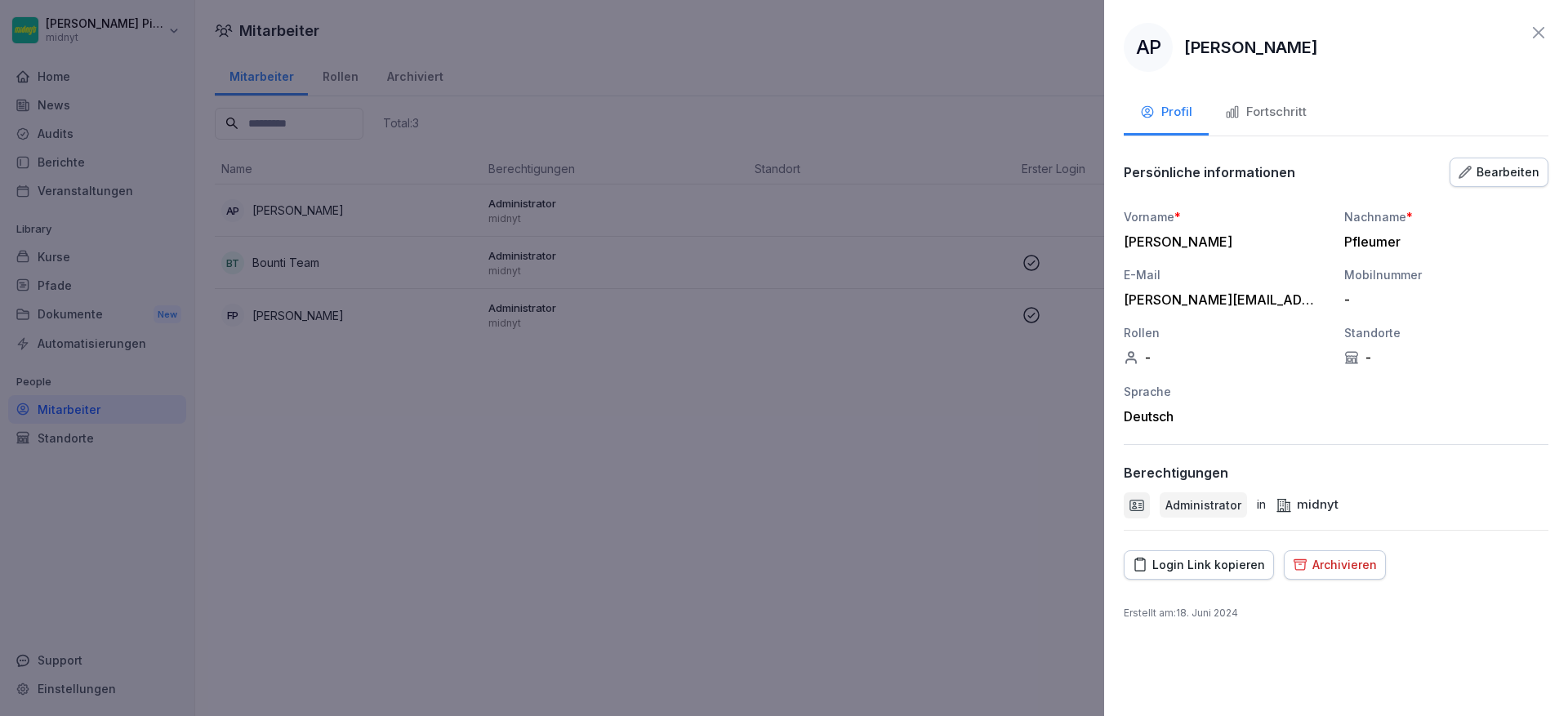
click at [1274, 108] on div "Fortschritt" at bounding box center [1265, 112] width 82 height 19
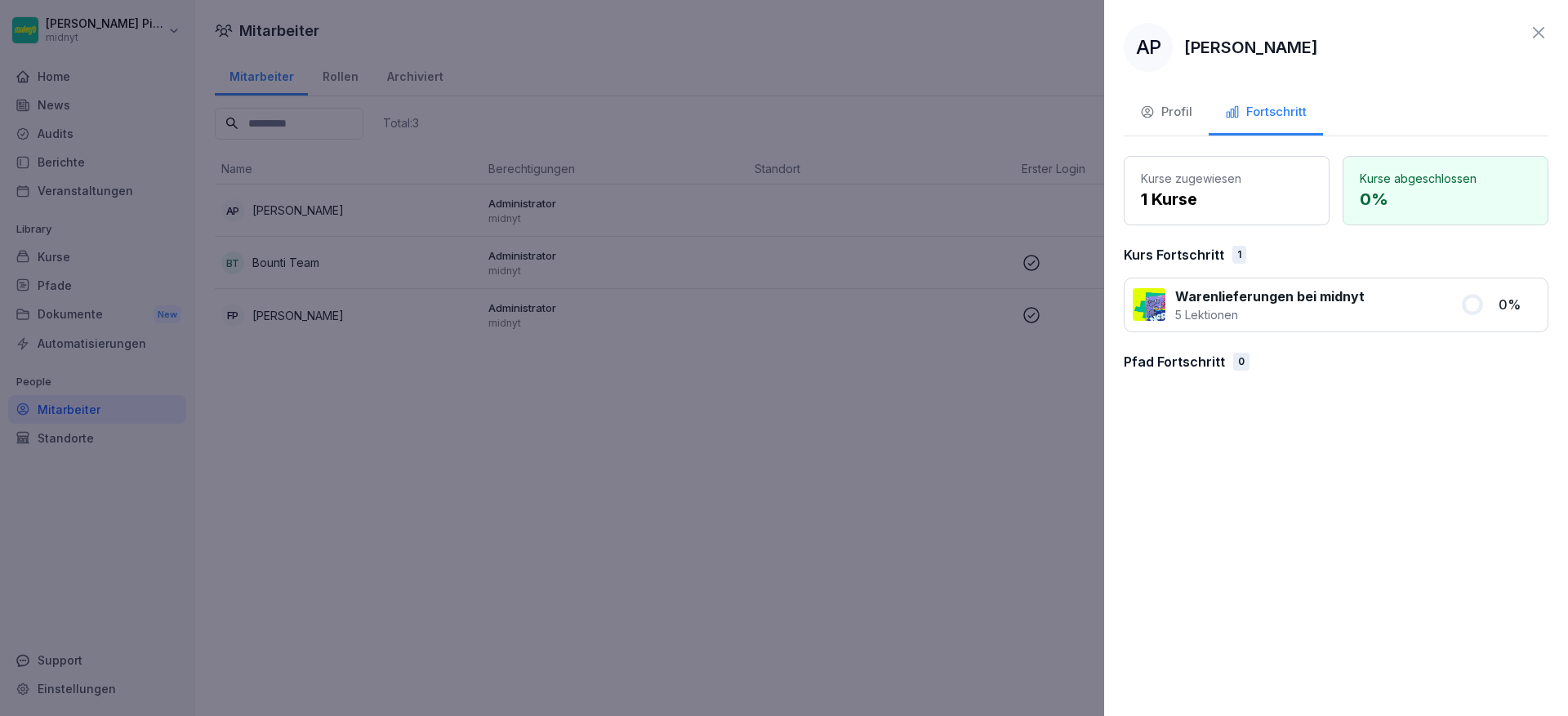
click at [1160, 112] on div "Profil" at bounding box center [1167, 112] width 52 height 19
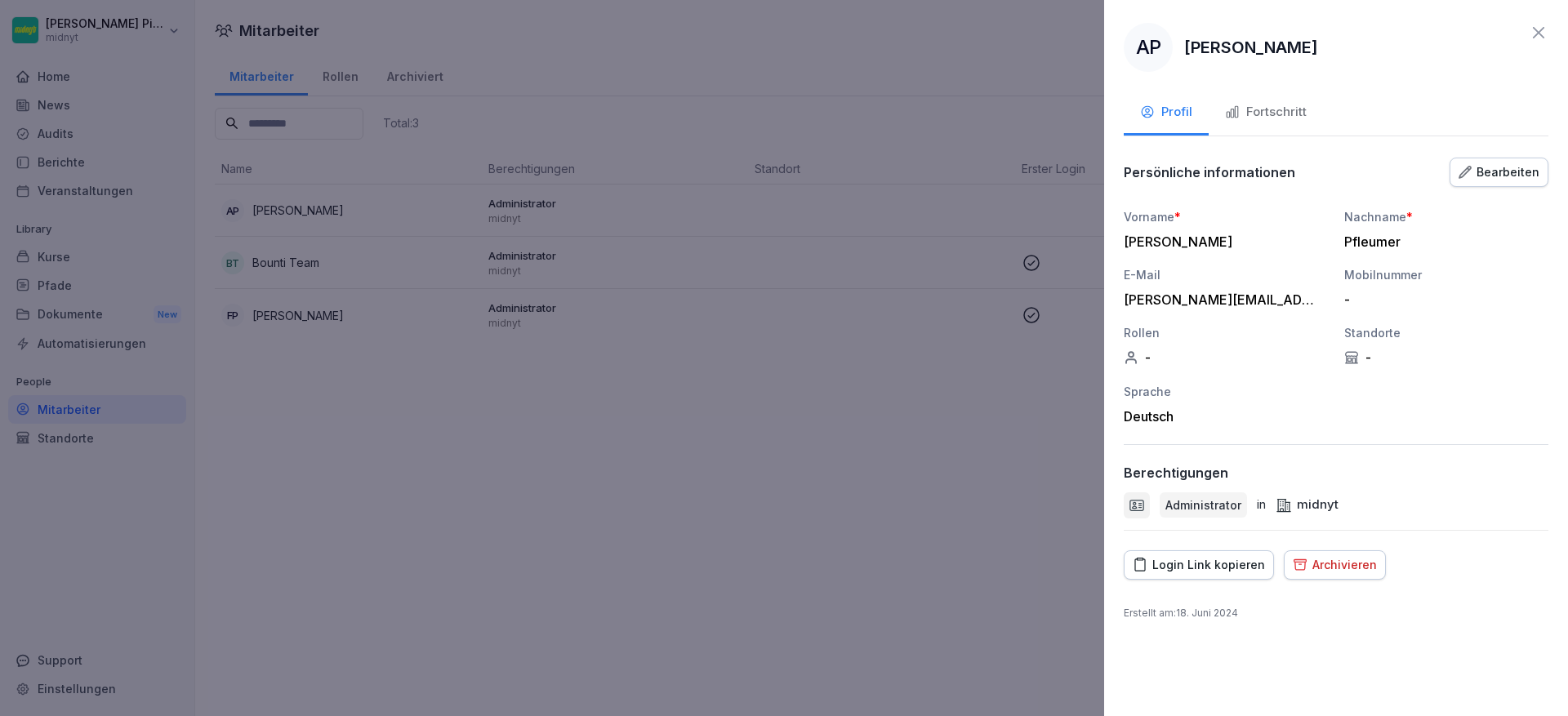
click at [937, 489] on div at bounding box center [784, 358] width 1568 height 716
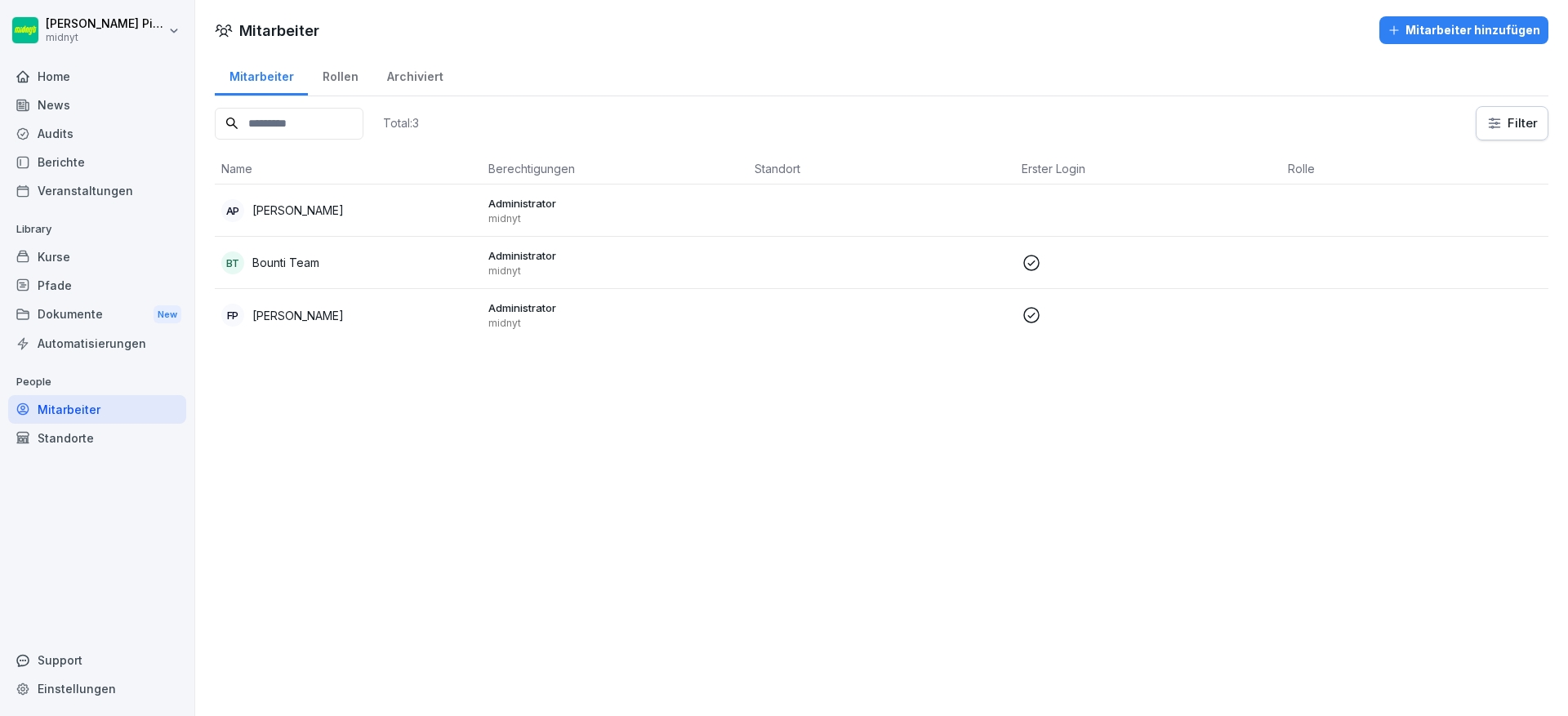
click at [55, 427] on div "Standorte" at bounding box center [97, 438] width 178 height 29
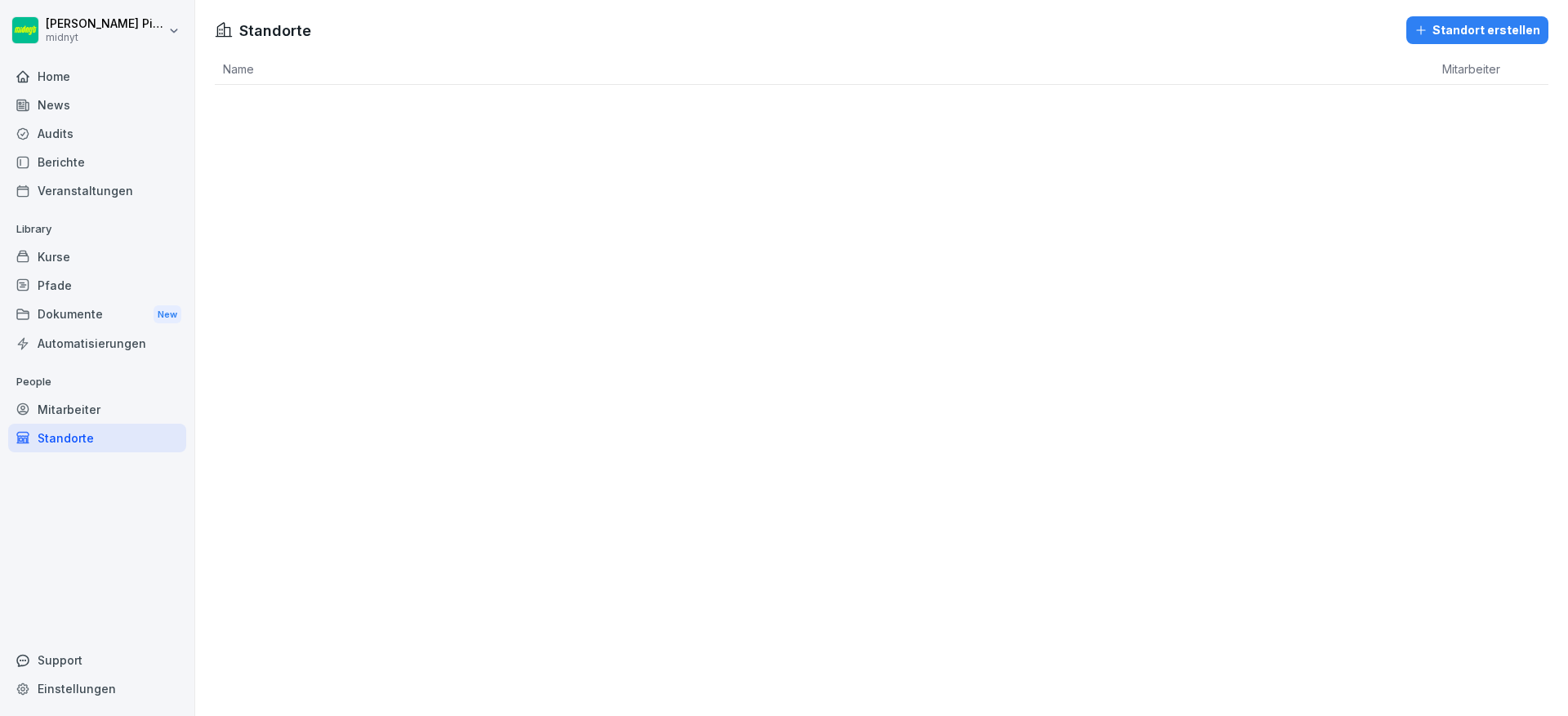
click at [54, 435] on div "Standorte" at bounding box center [97, 438] width 178 height 29
click at [96, 314] on div "Dokumente New" at bounding box center [97, 315] width 178 height 30
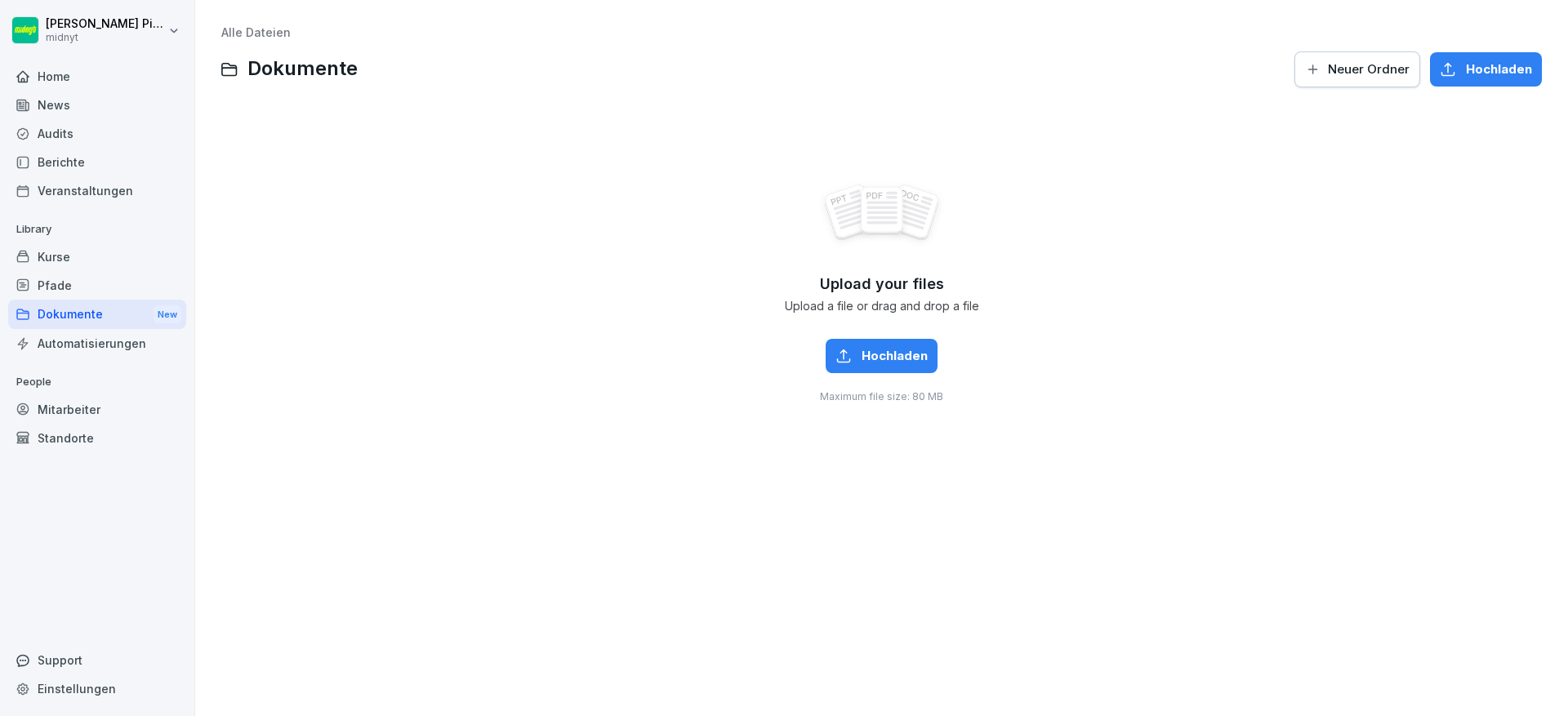
click at [105, 291] on div "Pfade" at bounding box center [97, 285] width 178 height 29
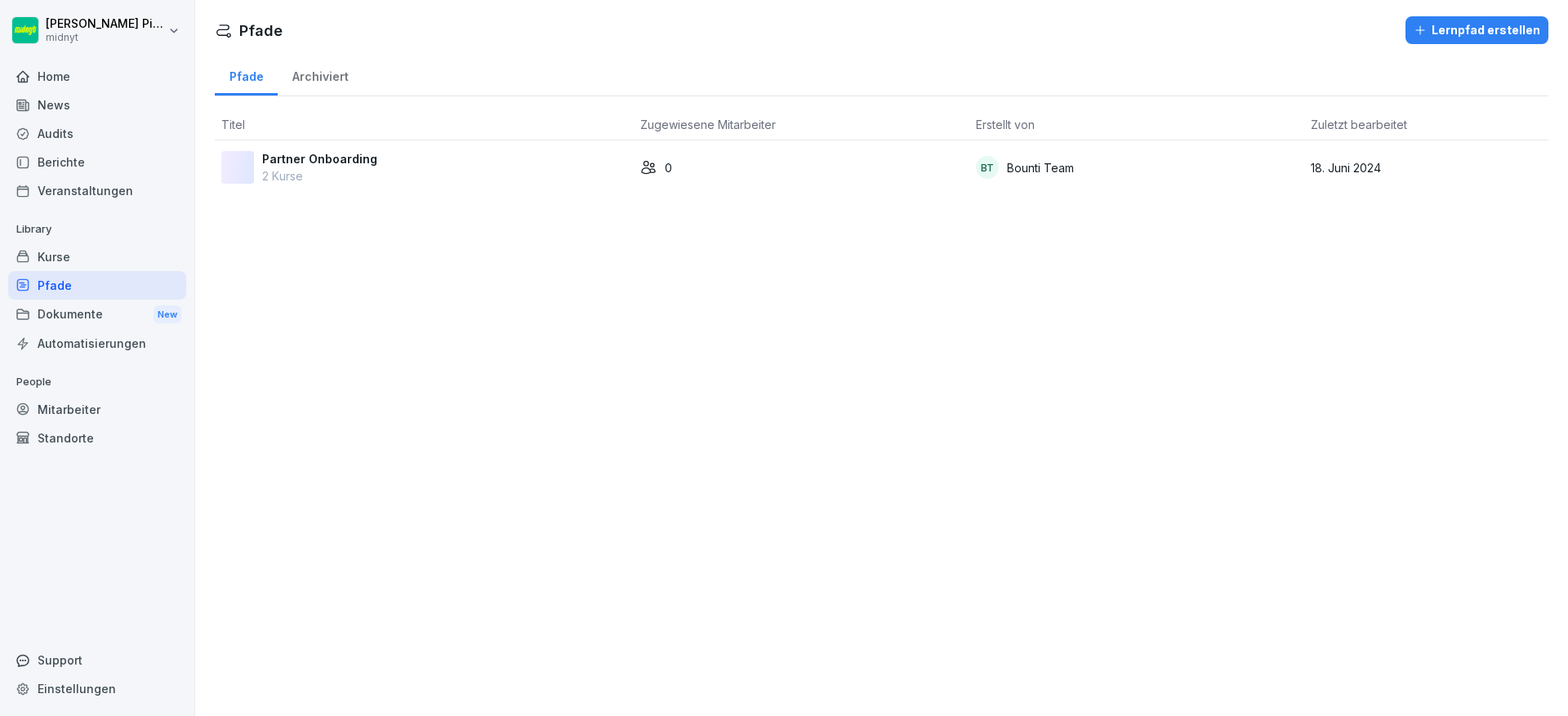
click at [94, 250] on div "Kurse" at bounding box center [97, 257] width 178 height 29
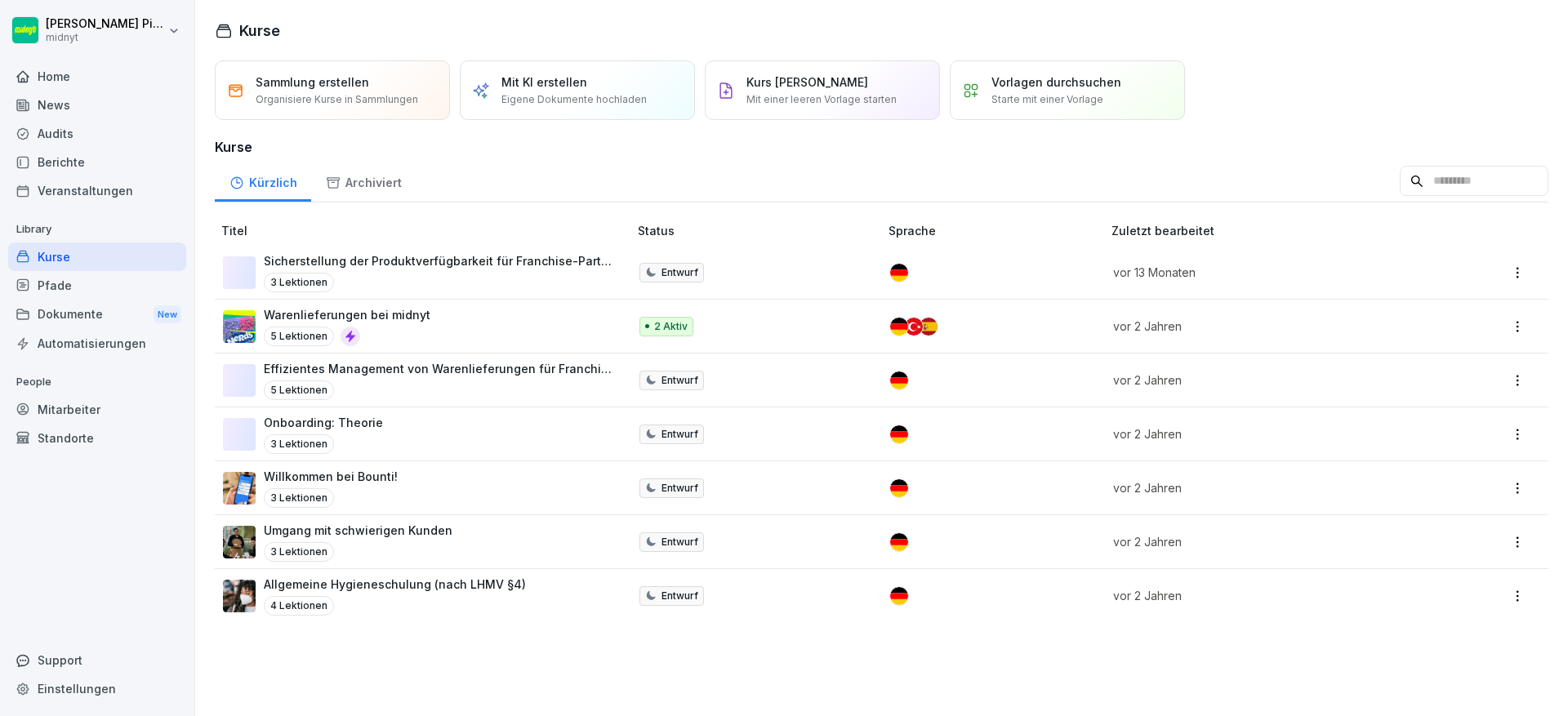
click at [489, 534] on div "Umgang mit schwierigen Kunden 3 Lektionen" at bounding box center [417, 541] width 389 height 40
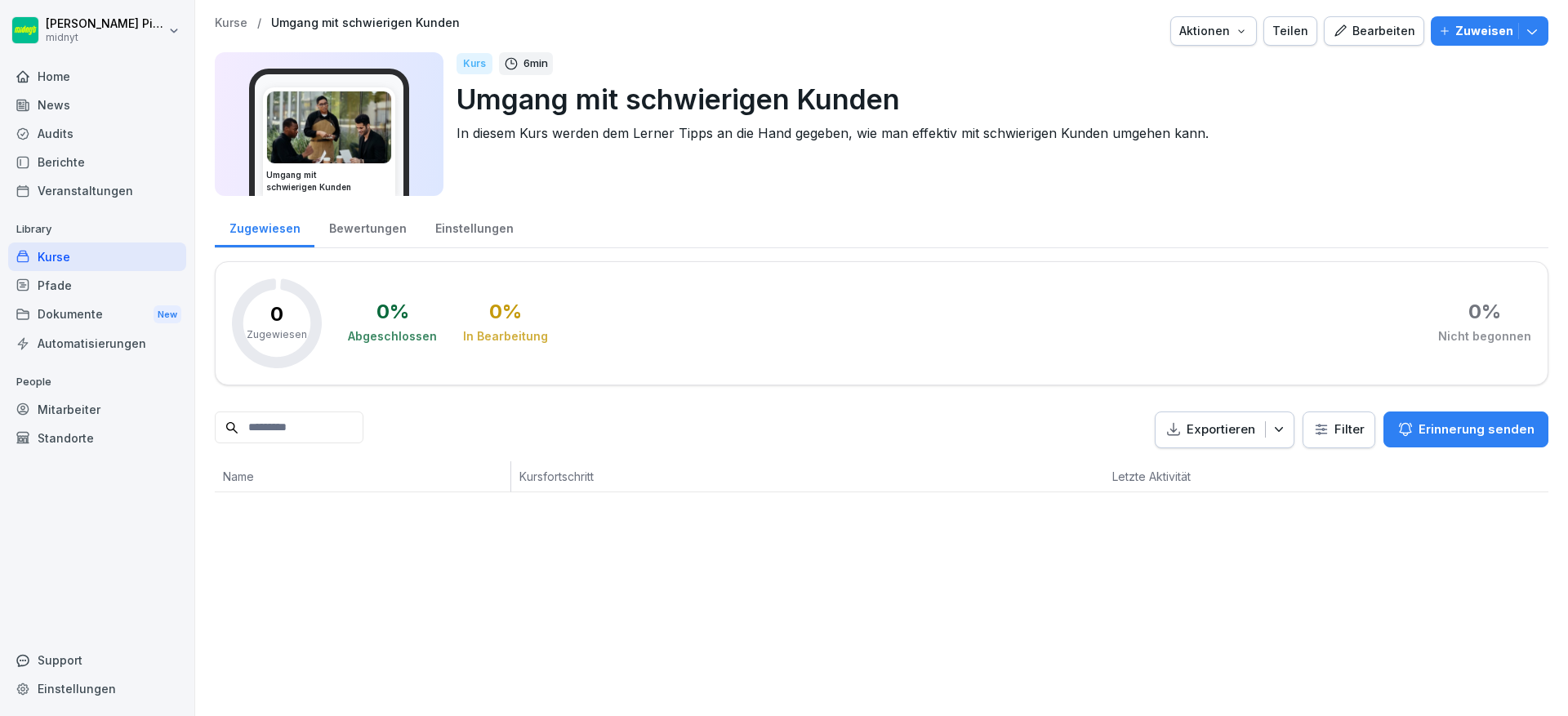
click at [409, 127] on div "Umgang mit schwierigen Kunden" at bounding box center [329, 132] width 160 height 127
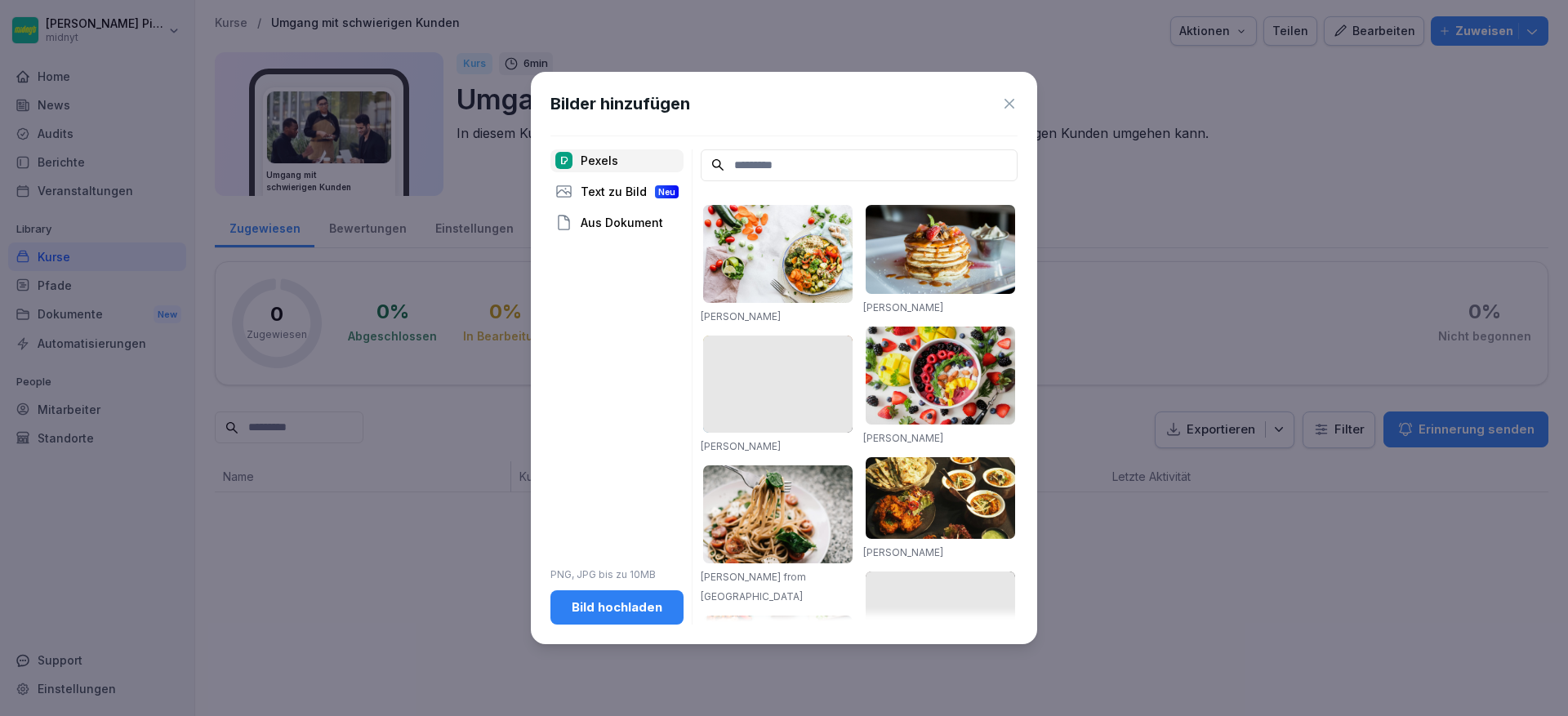
click at [1001, 105] on icon at bounding box center [1009, 103] width 16 height 16
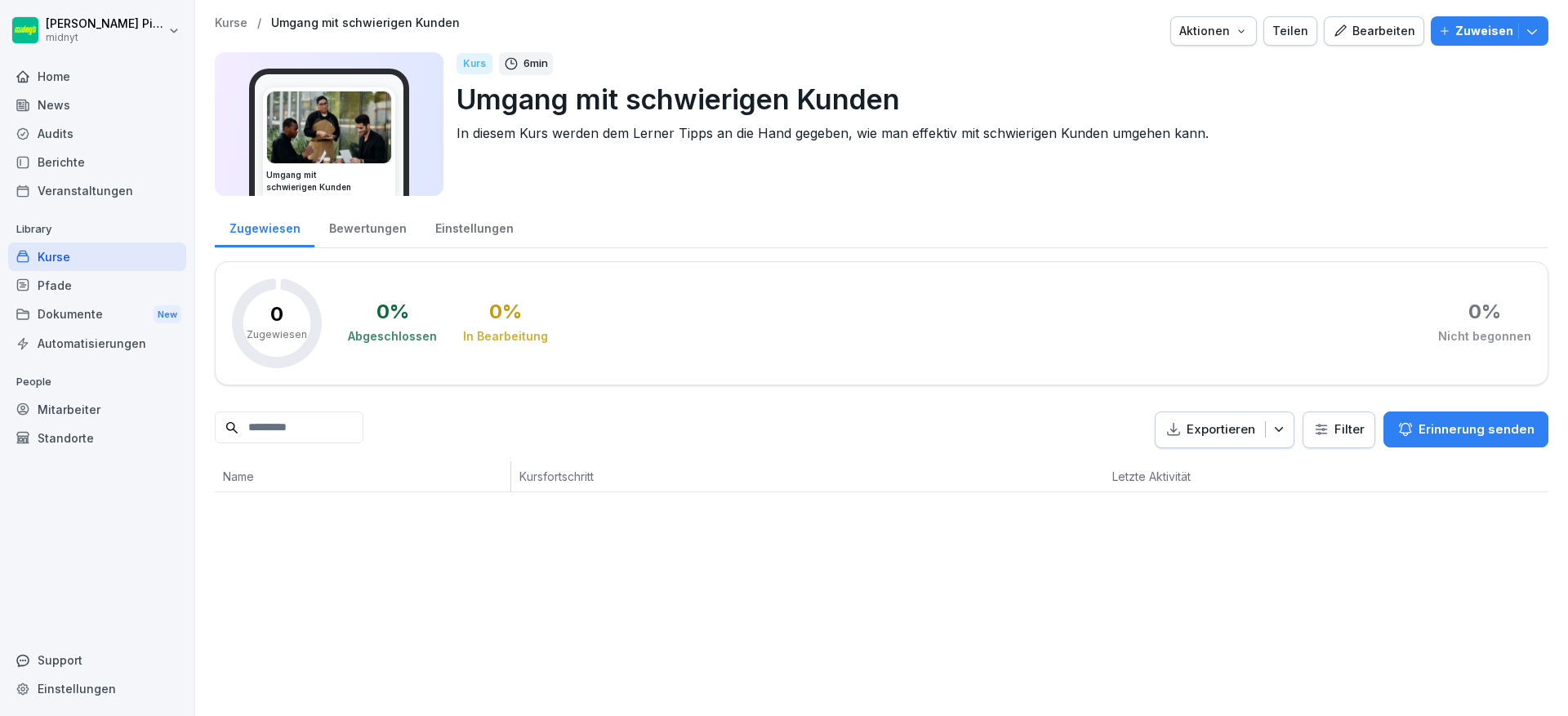
click at [468, 60] on div "Kurs" at bounding box center [474, 63] width 36 height 21
click at [330, 250] on div "Zugewiesen Bewertungen Einstellungen 0 Zugewiesen 0 % Abgeschlossen 0 % In Bear…" at bounding box center [881, 349] width 1334 height 287
click at [374, 212] on div "Bewertungen" at bounding box center [368, 226] width 106 height 41
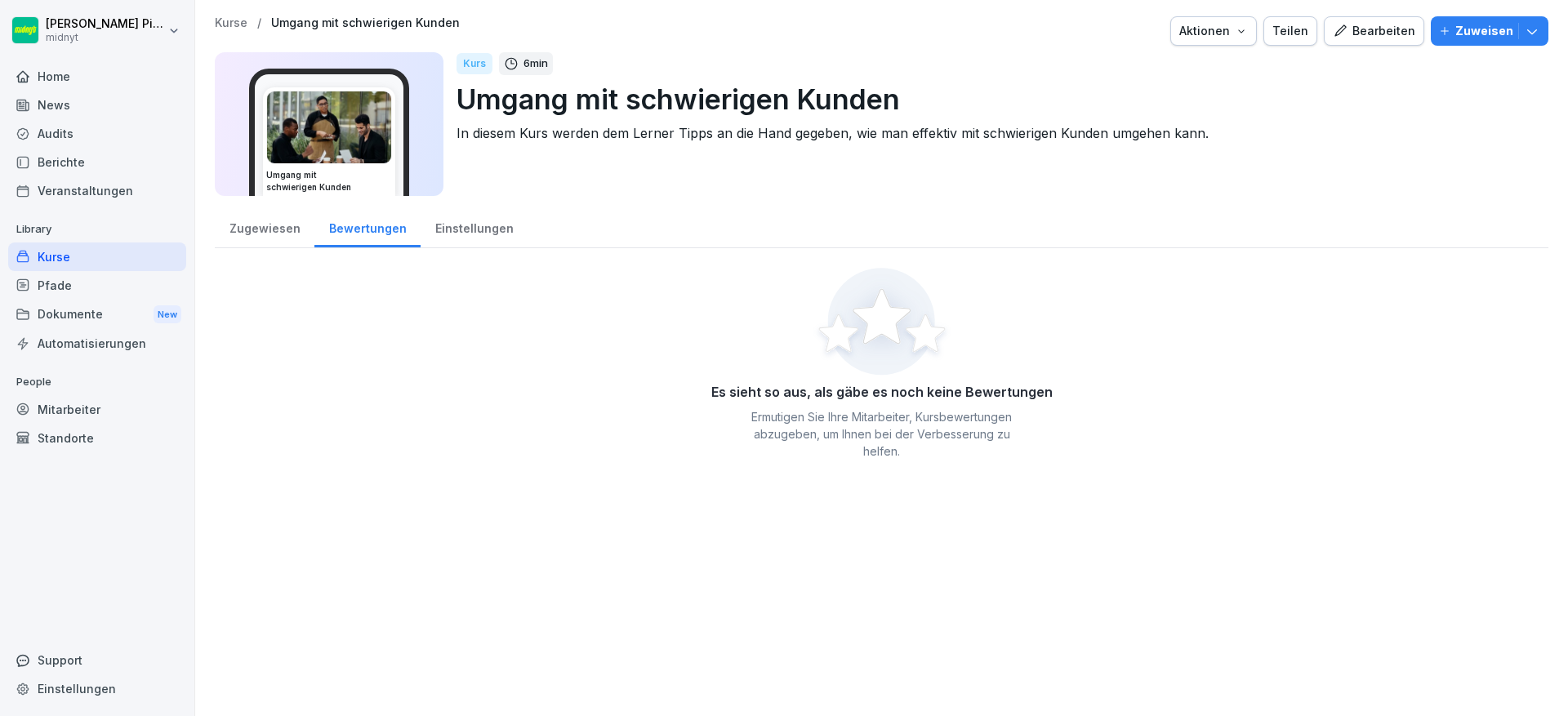
click at [501, 216] on div "Einstellungen" at bounding box center [474, 226] width 107 height 41
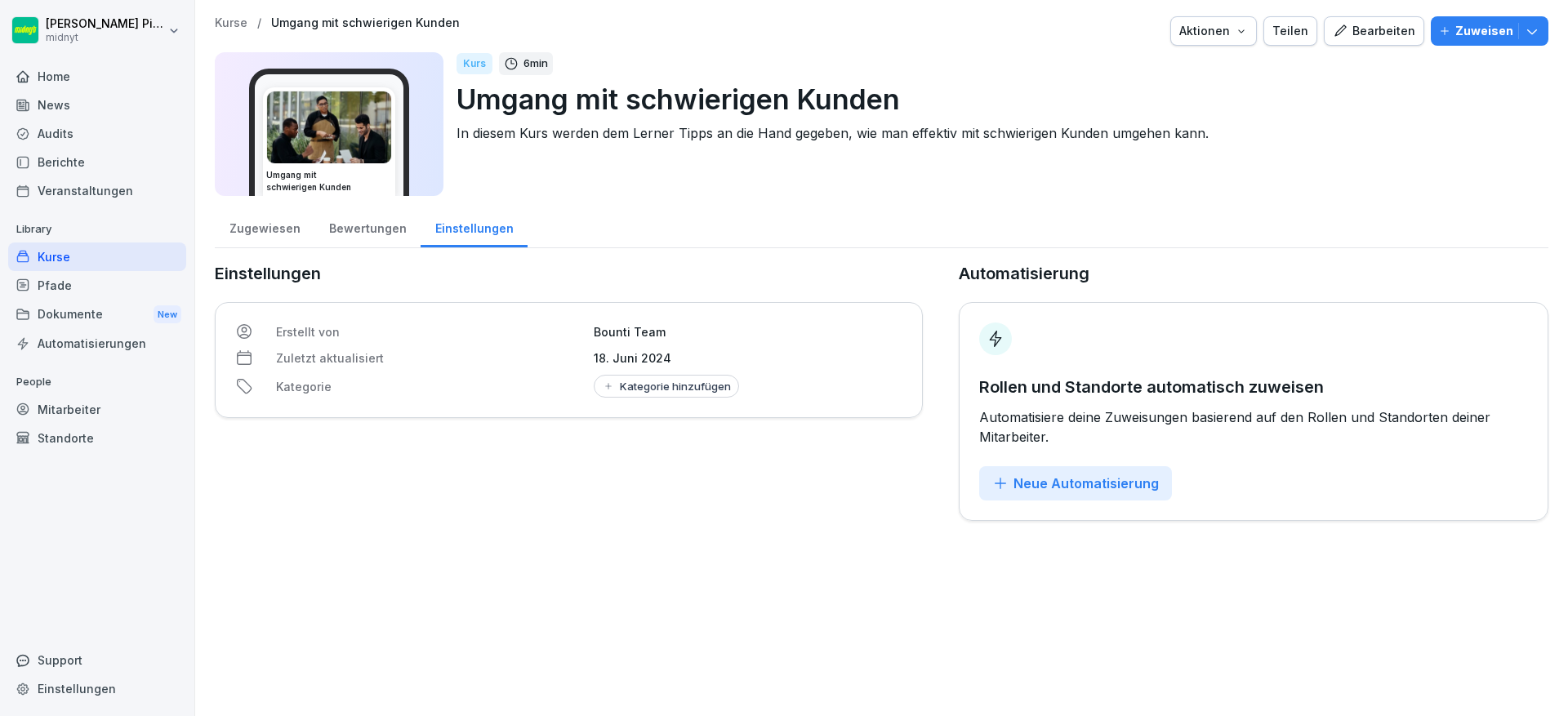
click at [251, 252] on div "Zugewiesen Bewertungen Einstellungen Einstellungen Erstellt von Bounti Team Zul…" at bounding box center [881, 363] width 1334 height 315
click at [1206, 39] on div "Aktionen" at bounding box center [1213, 30] width 68 height 18
click at [1274, 29] on div "Teilen" at bounding box center [1290, 30] width 36 height 18
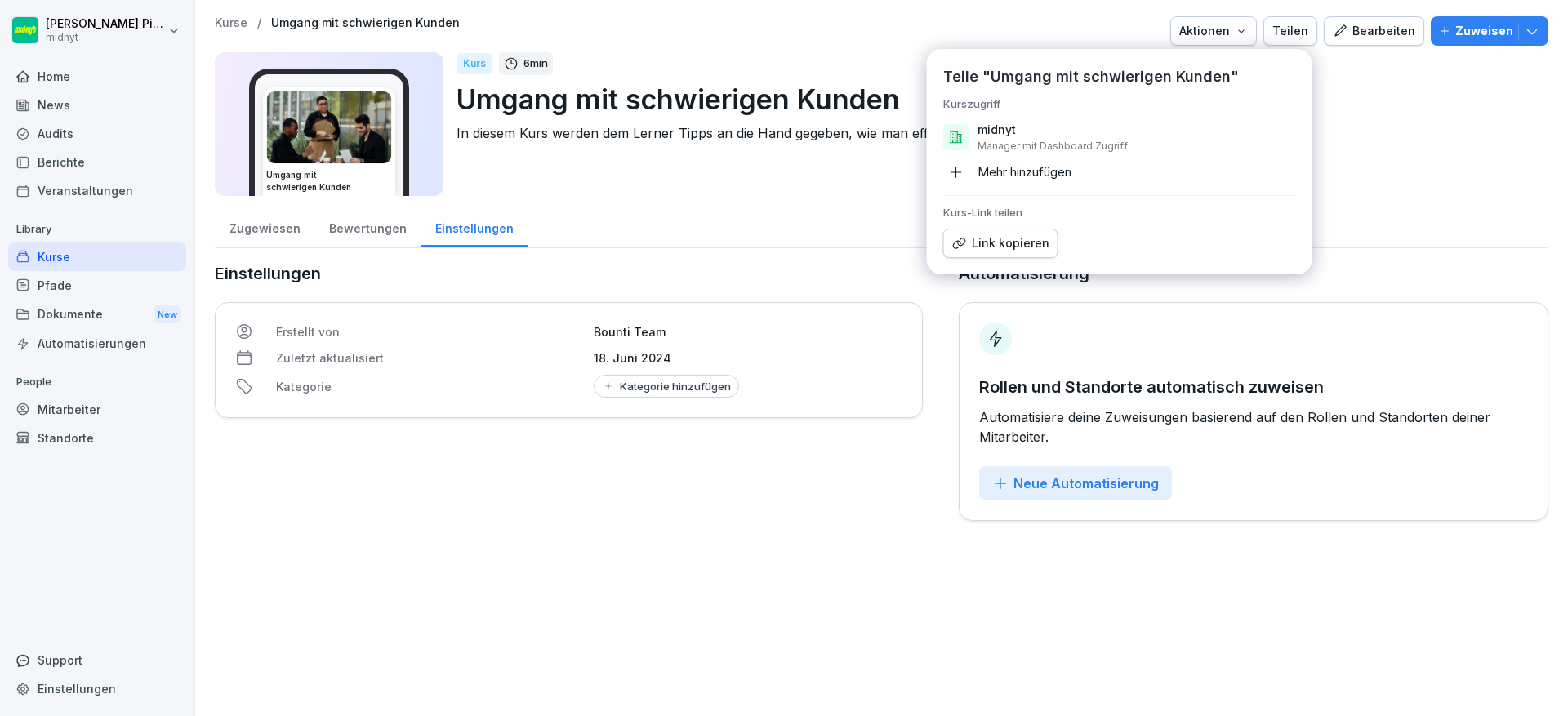
drag, startPoint x: 1366, startPoint y: 83, endPoint x: 1380, endPoint y: 56, distance: 30.4
click at [1367, 83] on p "Umgang mit schwierigen Kunden" at bounding box center [995, 99] width 1079 height 41
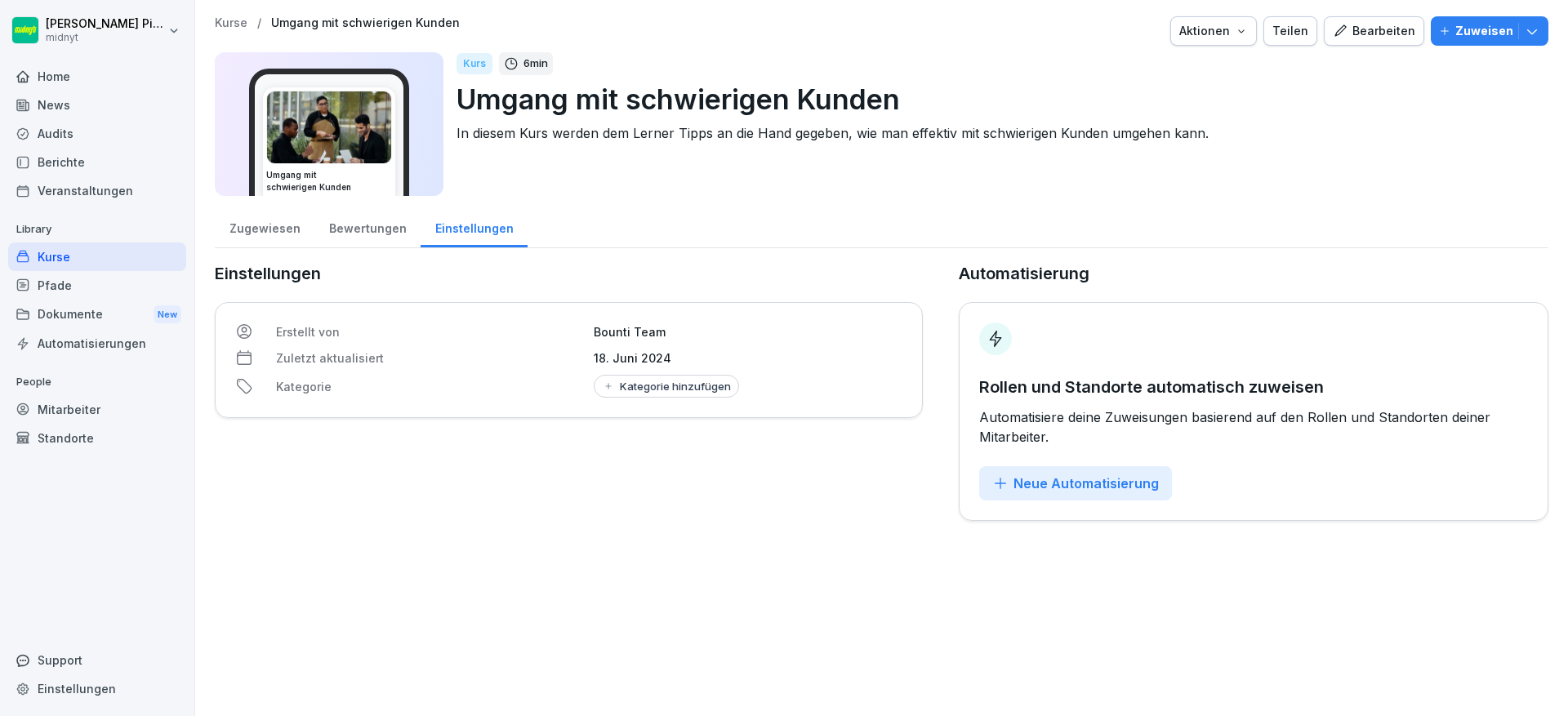
click at [199, 25] on div "Kurse / Umgang mit schwierigen Kunden Aktionen Teilen Bearbeiten Zuweisen Umgan…" at bounding box center [881, 268] width 1373 height 537
click at [212, 21] on div "Kurse / Umgang mit schwierigen Kunden Aktionen Teilen Bearbeiten Zuweisen Umgan…" at bounding box center [881, 268] width 1373 height 537
click at [213, 21] on div "Kurse / Umgang mit schwierigen Kunden Aktionen Teilen Bearbeiten Zuweisen Umgan…" at bounding box center [881, 268] width 1373 height 537
click at [218, 21] on p "Kurse" at bounding box center [231, 23] width 33 height 13
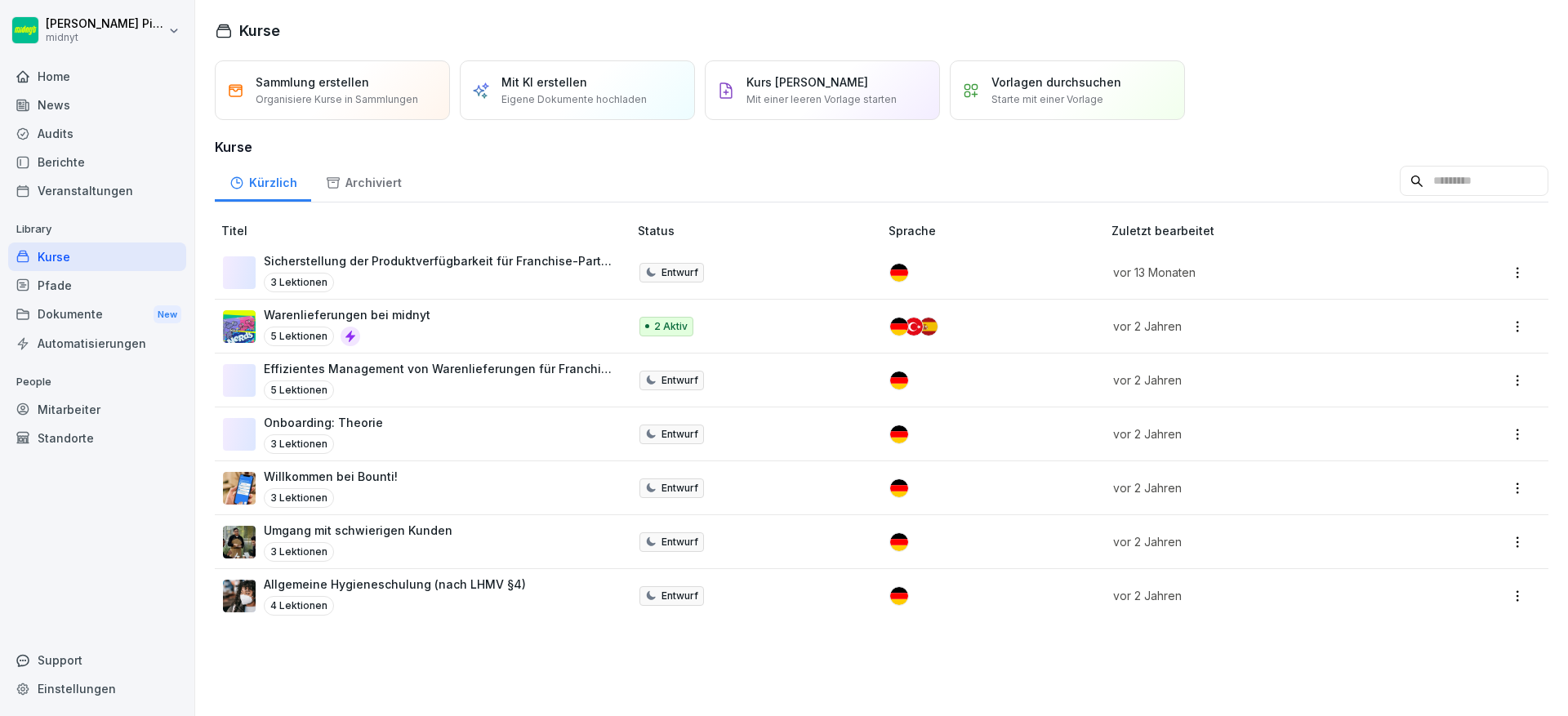
click at [276, 549] on p "3 Lektionen" at bounding box center [299, 552] width 70 height 19
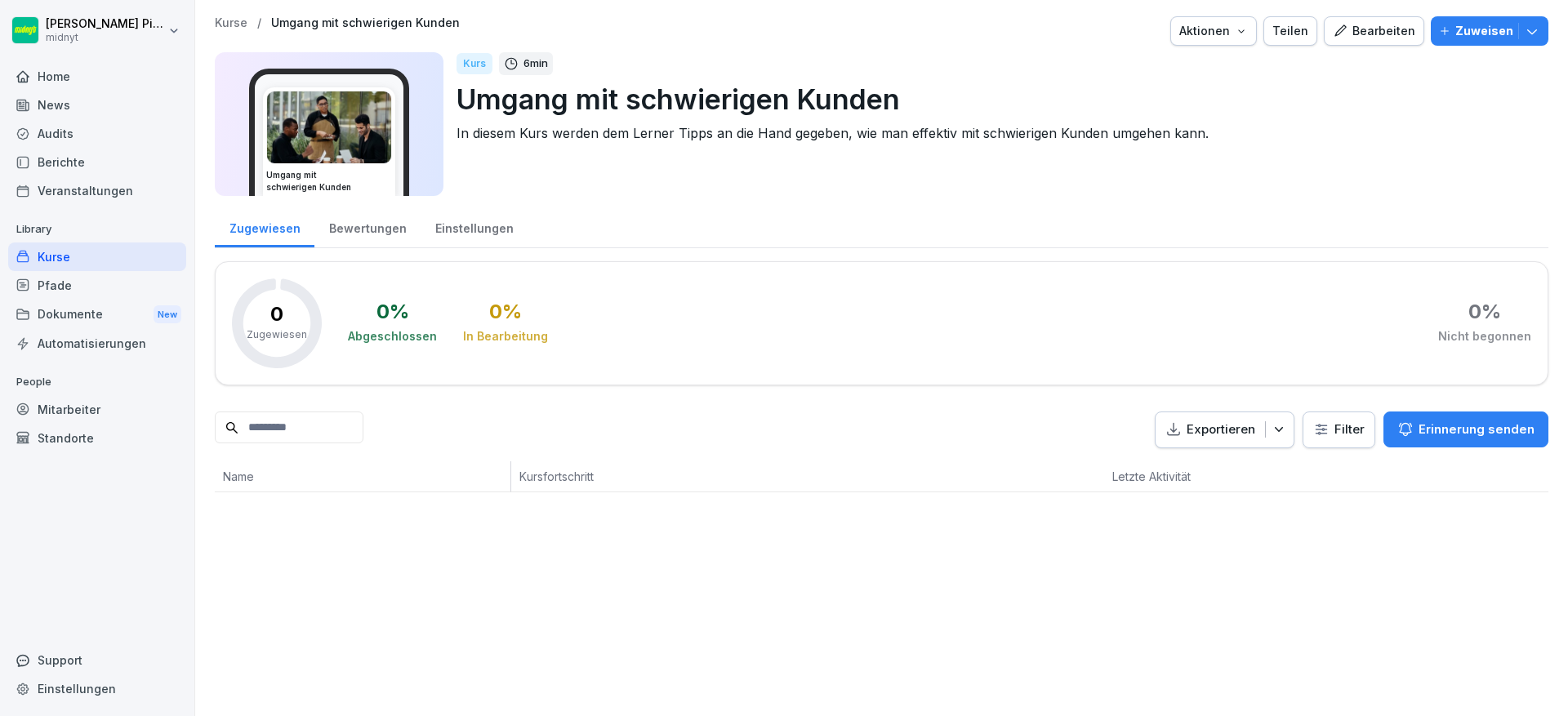
click at [385, 344] on div "Abgeschlossen" at bounding box center [392, 336] width 89 height 16
drag, startPoint x: 372, startPoint y: 260, endPoint x: 380, endPoint y: 250, distance: 12.8
click at [372, 260] on div "Zugewiesen Bewertungen Einstellungen 0 Zugewiesen 0 % Abgeschlossen 0 % In Bear…" at bounding box center [881, 349] width 1334 height 287
click at [386, 243] on div "Bewertungen" at bounding box center [368, 226] width 106 height 41
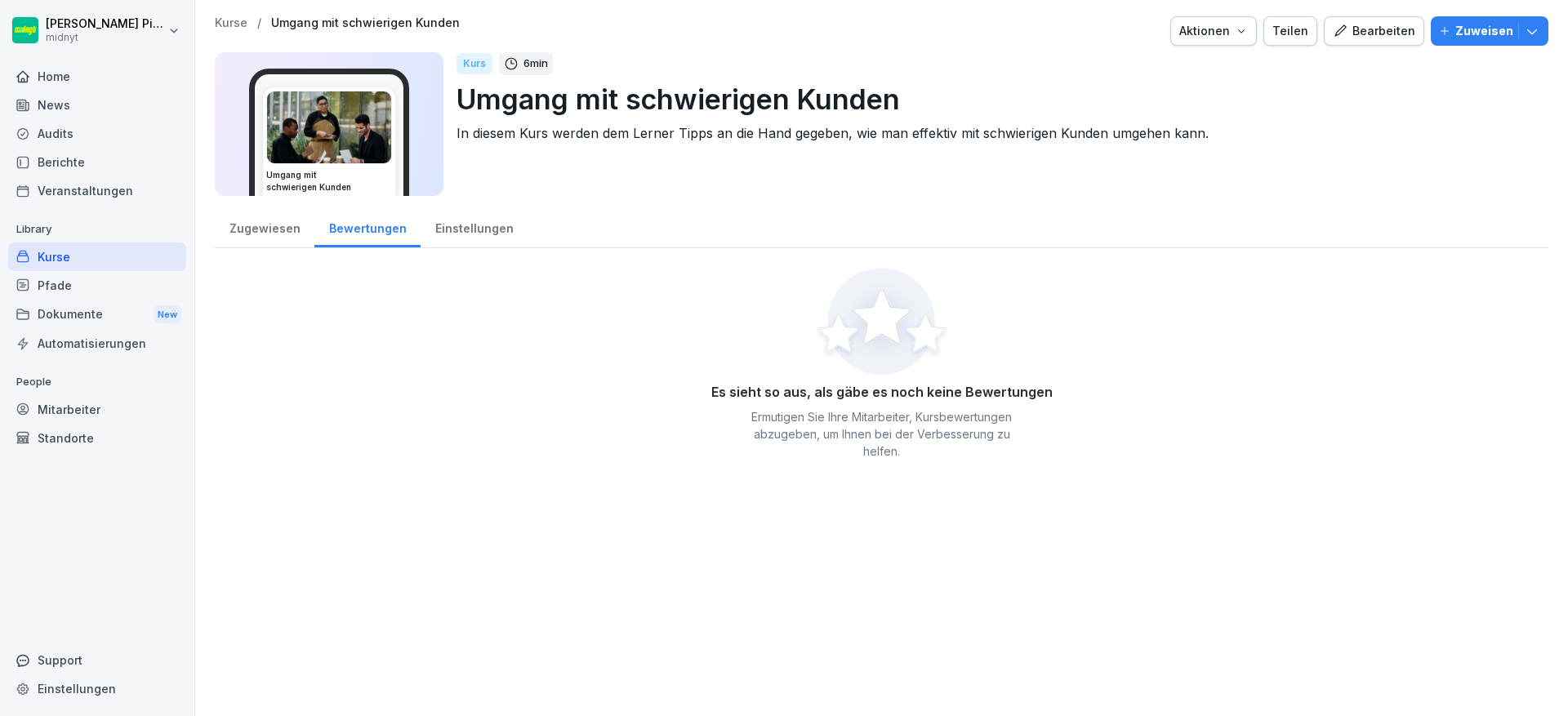
click at [512, 77] on div "Kurs 6 min Umgang mit schwierigen Kunden In diesem Kurs werden dem Lerner Tipps…" at bounding box center [995, 124] width 1079 height 143
click at [493, 62] on div "Kurs 6 min" at bounding box center [995, 63] width 1079 height 23
click at [552, 67] on div "6 min" at bounding box center [526, 63] width 54 height 23
drag, startPoint x: 534, startPoint y: 57, endPoint x: 485, endPoint y: 89, distance: 58.5
click at [534, 57] on p "6 min" at bounding box center [536, 63] width 24 height 16
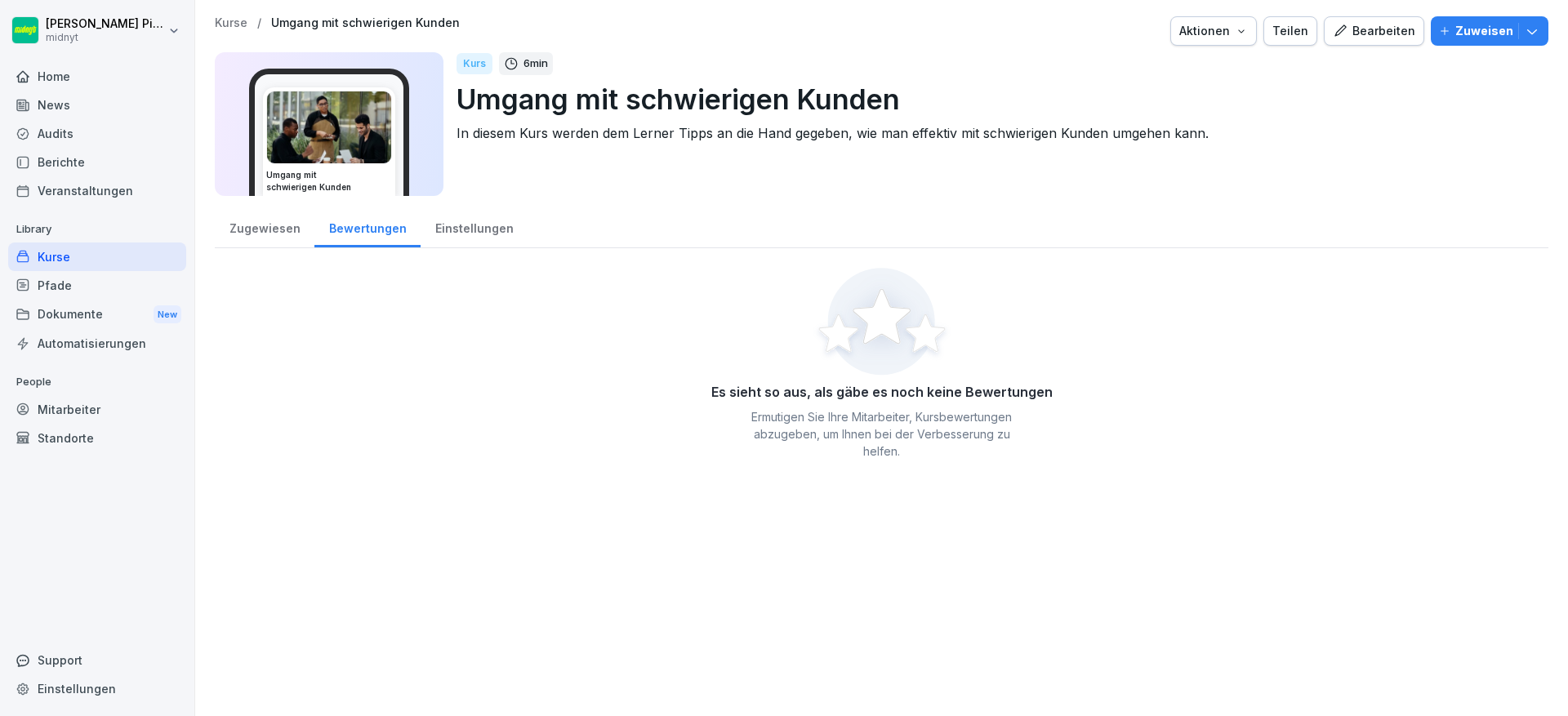
click at [372, 152] on img at bounding box center [329, 127] width 124 height 72
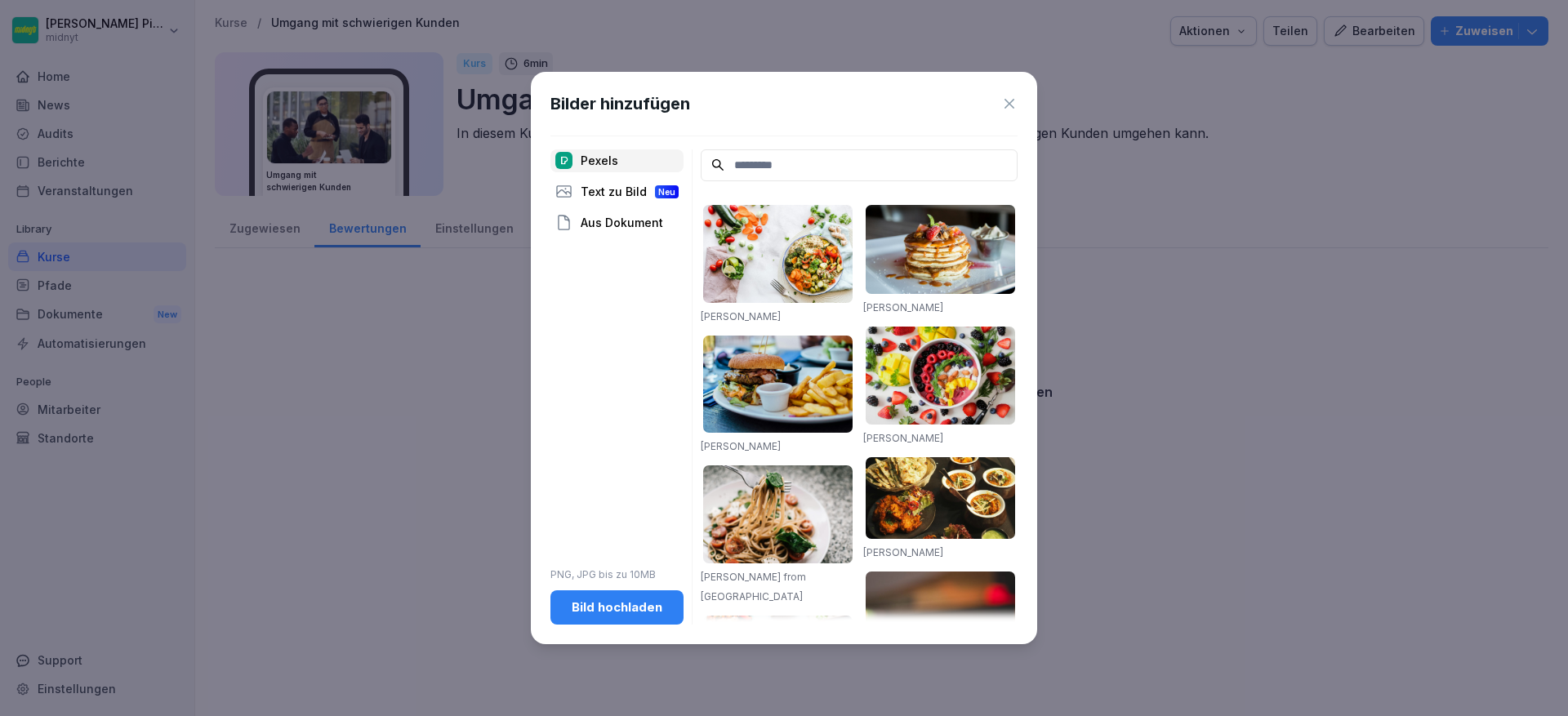
click at [1017, 89] on div "Bilder hinzufügen Pexels Text zu Bild Neu Aus Dokument PNG, JPG bis zu 10MB Bil…" at bounding box center [784, 358] width 506 height 573
click at [1002, 105] on icon at bounding box center [1009, 103] width 16 height 16
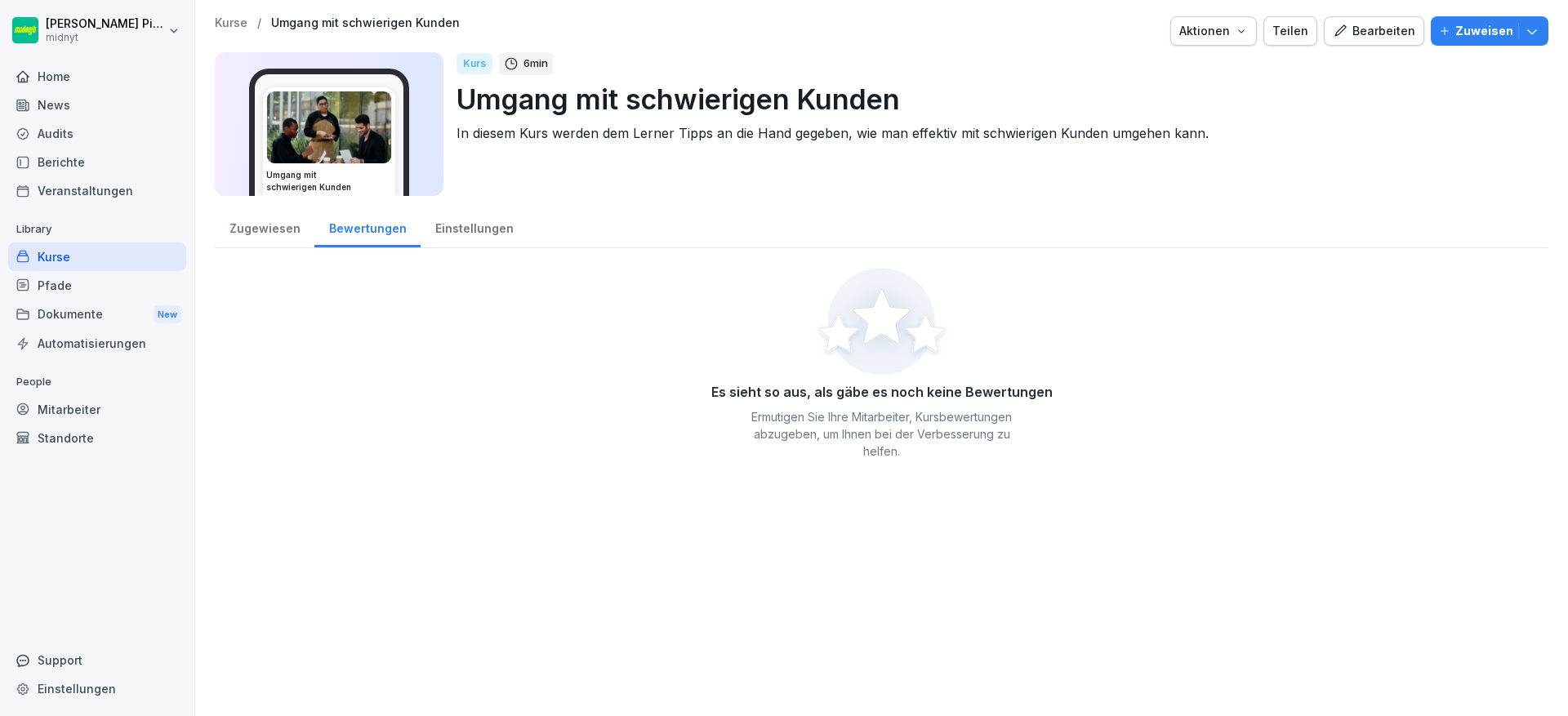
click at [1233, 37] on div "Aktionen" at bounding box center [1213, 30] width 68 height 18
click at [1215, 176] on div "Kurs löschen" at bounding box center [1163, 180] width 181 height 28
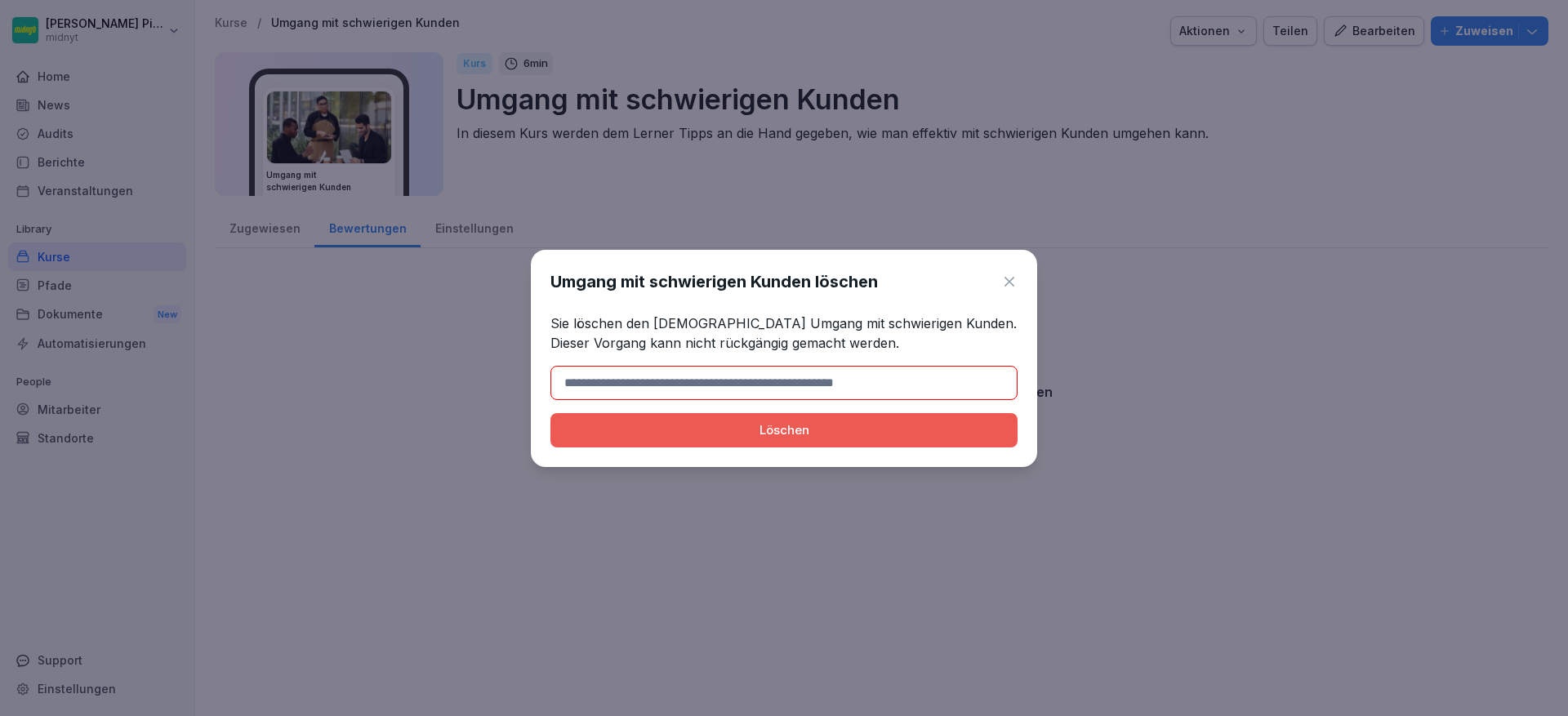
click at [563, 282] on h1 "Umgang mit schwierigen Kunden löschen" at bounding box center [714, 282] width 327 height 24
click at [563, 282] on h1 "Umgang mit schwierigen Kunden löschen" at bounding box center [714, 282] width 327 height 24
drag, startPoint x: 790, startPoint y: 283, endPoint x: 471, endPoint y: 293, distance: 319.2
click at [471, 293] on body "Fabiano Picciolo midnyt Home News Audits Berichte Veranstaltungen Library Kurse…" at bounding box center [784, 358] width 1568 height 716
copy body "Umgang mit schwierigen Kunden"
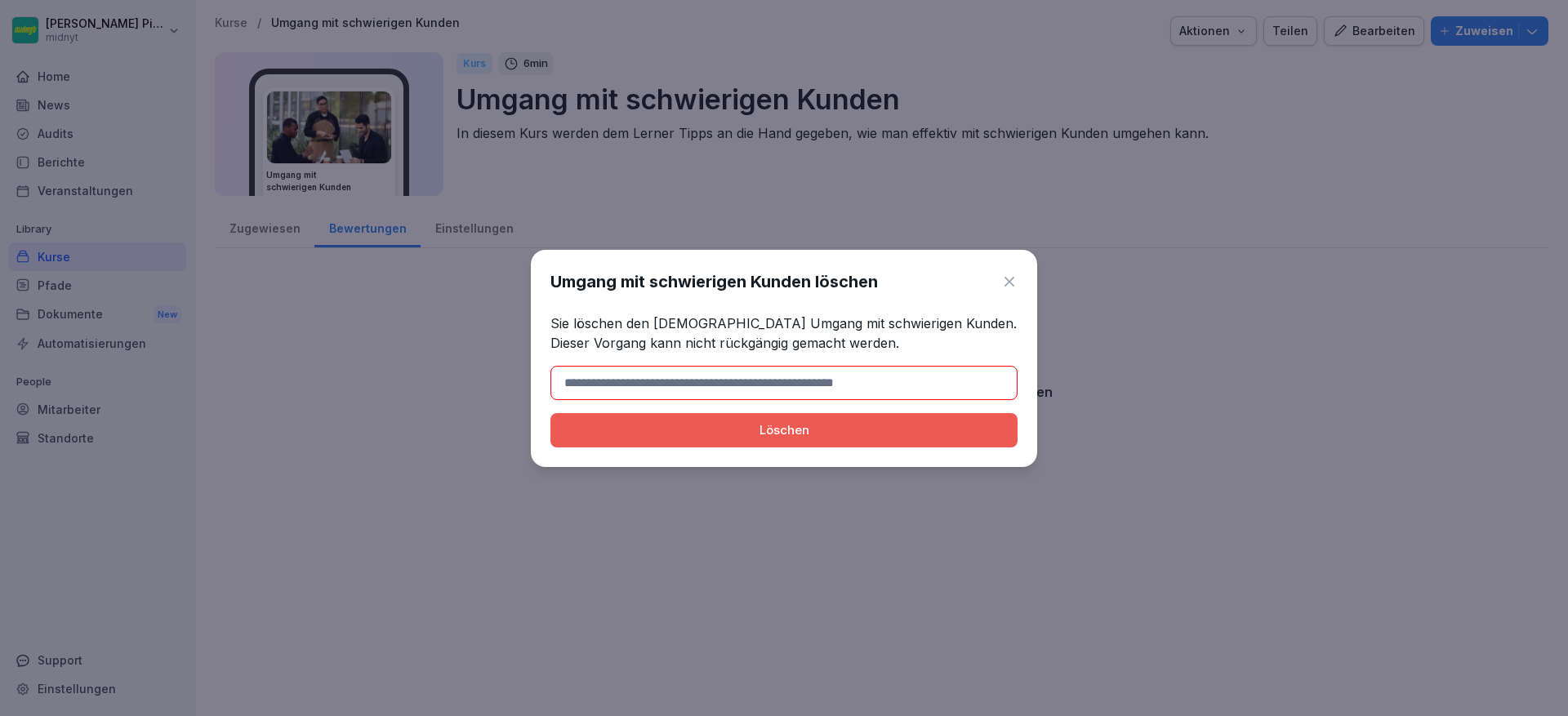
click at [703, 391] on input at bounding box center [784, 383] width 467 height 35
paste input "**********"
click at [685, 425] on div "Löschen" at bounding box center [784, 430] width 441 height 18
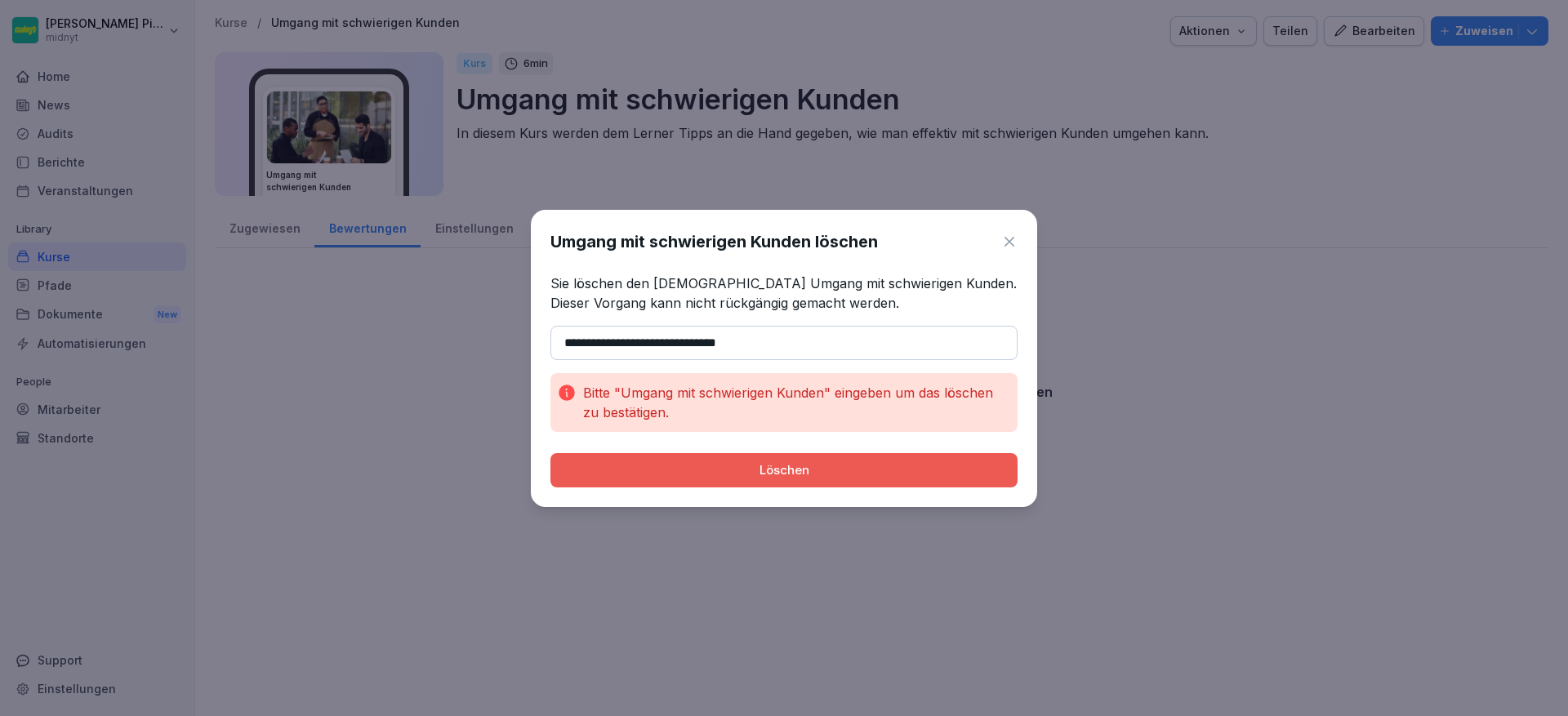
click at [556, 340] on input "**********" at bounding box center [784, 342] width 467 height 35
type input "**********"
click at [703, 458] on button "Löschen" at bounding box center [784, 470] width 467 height 35
click at [802, 466] on div "Löschen" at bounding box center [784, 470] width 441 height 18
click at [822, 347] on input "**********" at bounding box center [784, 342] width 467 height 35
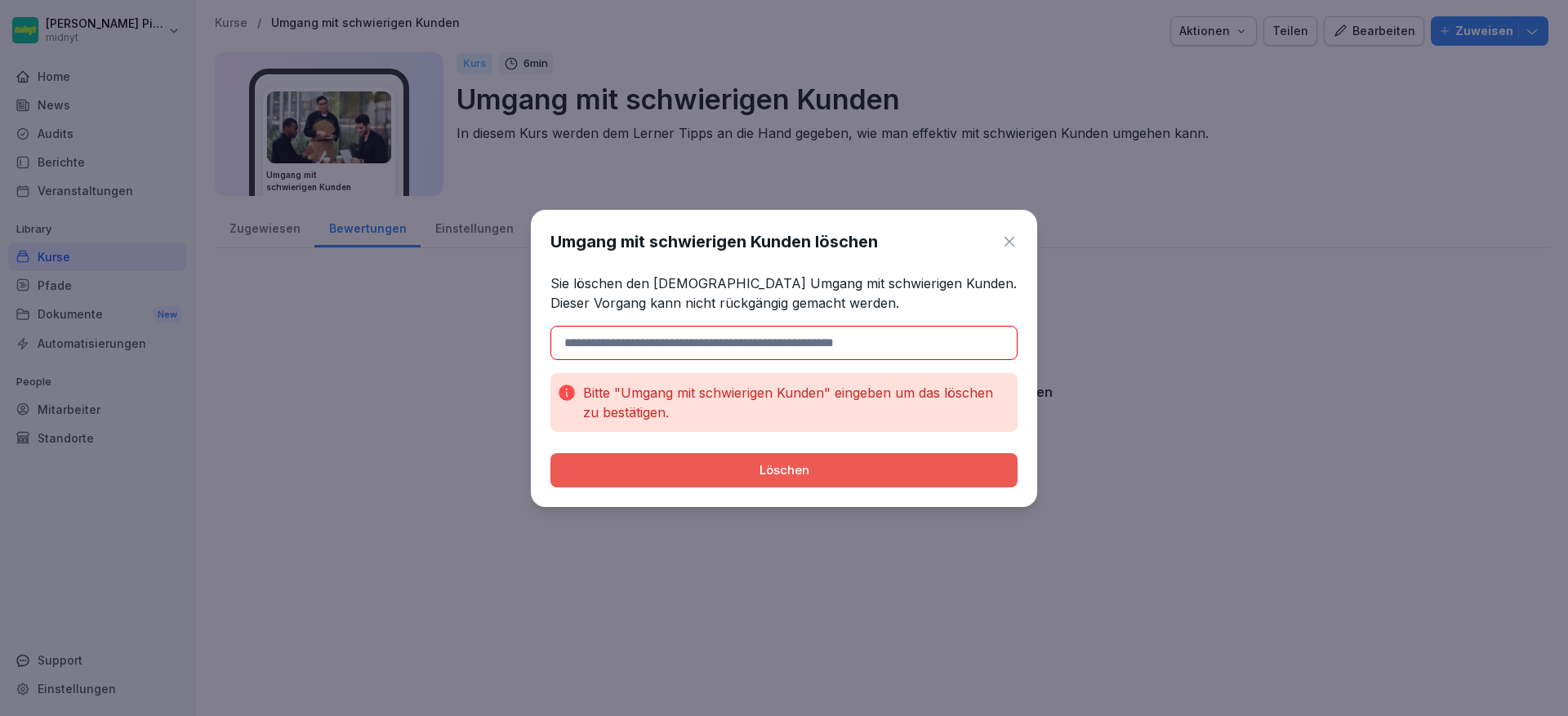
paste input "**********"
type input "**********"
click at [717, 474] on div "Löschen" at bounding box center [784, 470] width 441 height 18
click at [719, 471] on div "Löschen" at bounding box center [784, 470] width 441 height 18
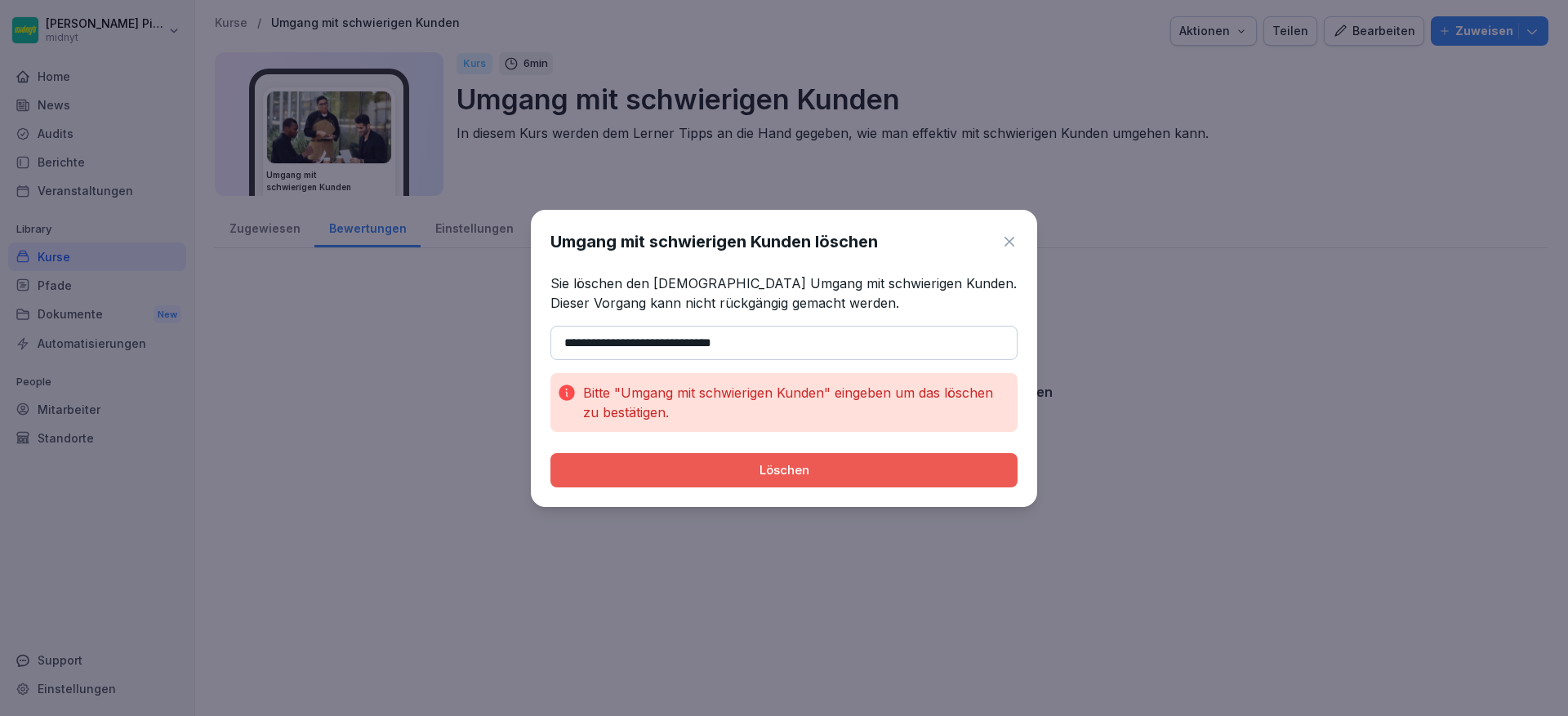
click at [719, 471] on div "Löschen" at bounding box center [784, 470] width 441 height 18
click at [1008, 237] on icon at bounding box center [1009, 241] width 16 height 16
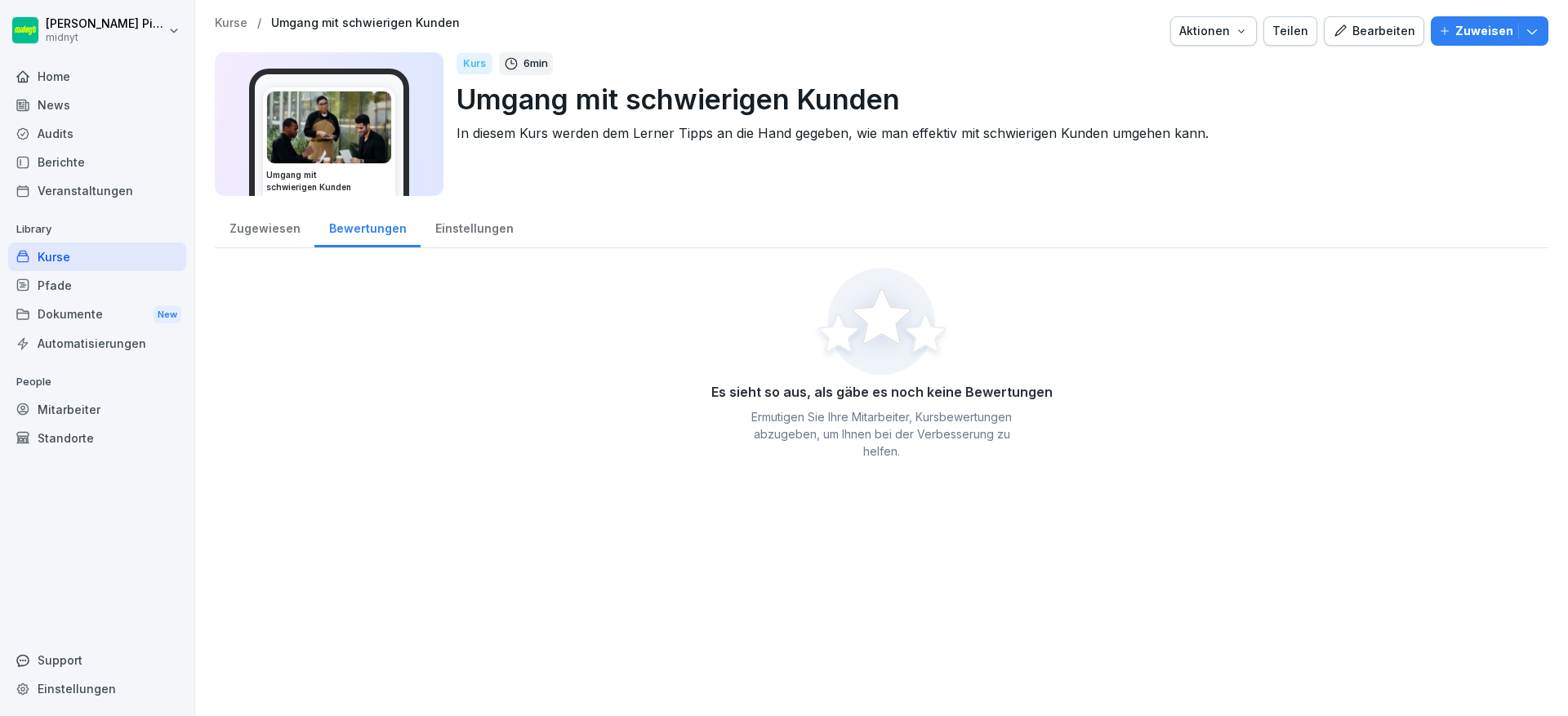
click at [90, 245] on div "Kurse" at bounding box center [97, 257] width 178 height 29
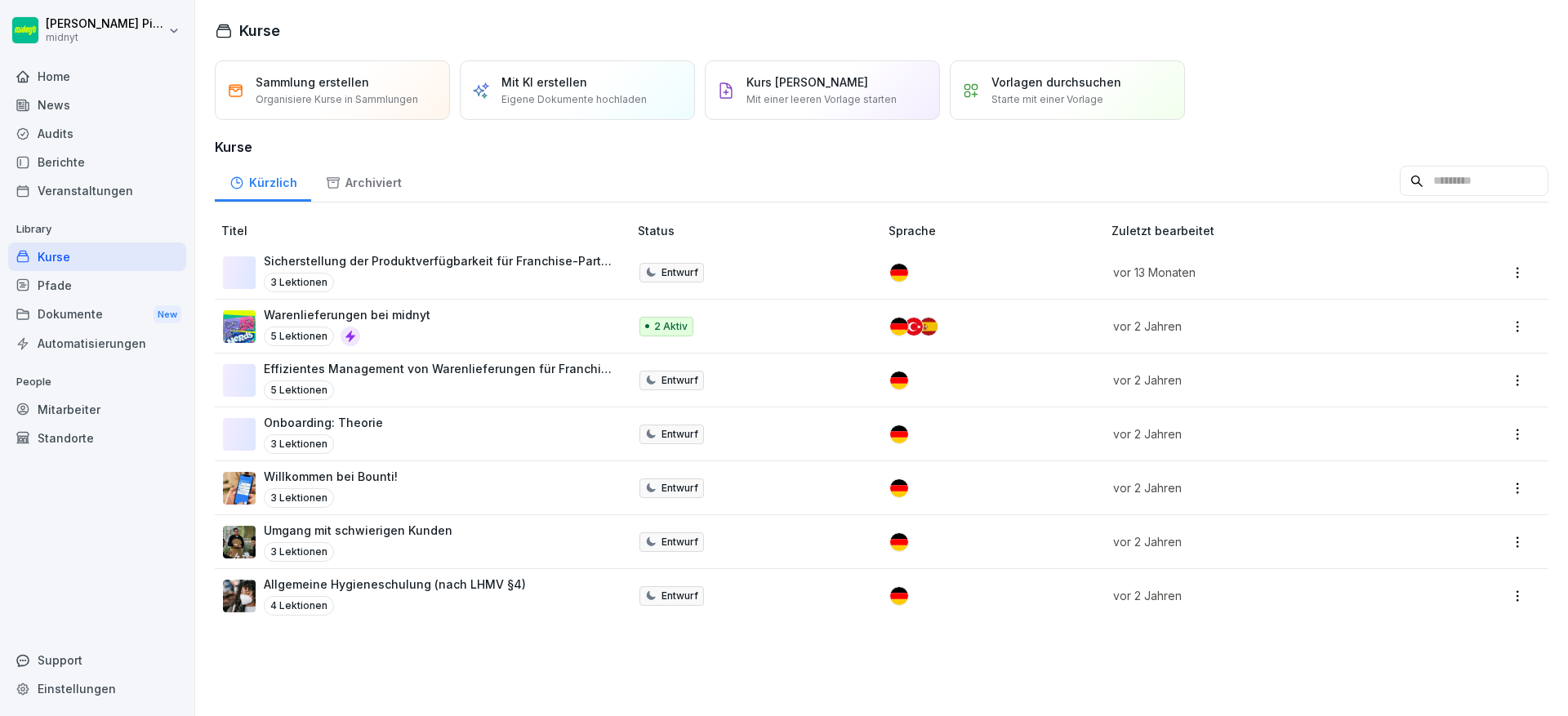
click at [547, 304] on td "Warenlieferungen bei midnyt 5 Lektionen" at bounding box center [423, 326] width 417 height 54
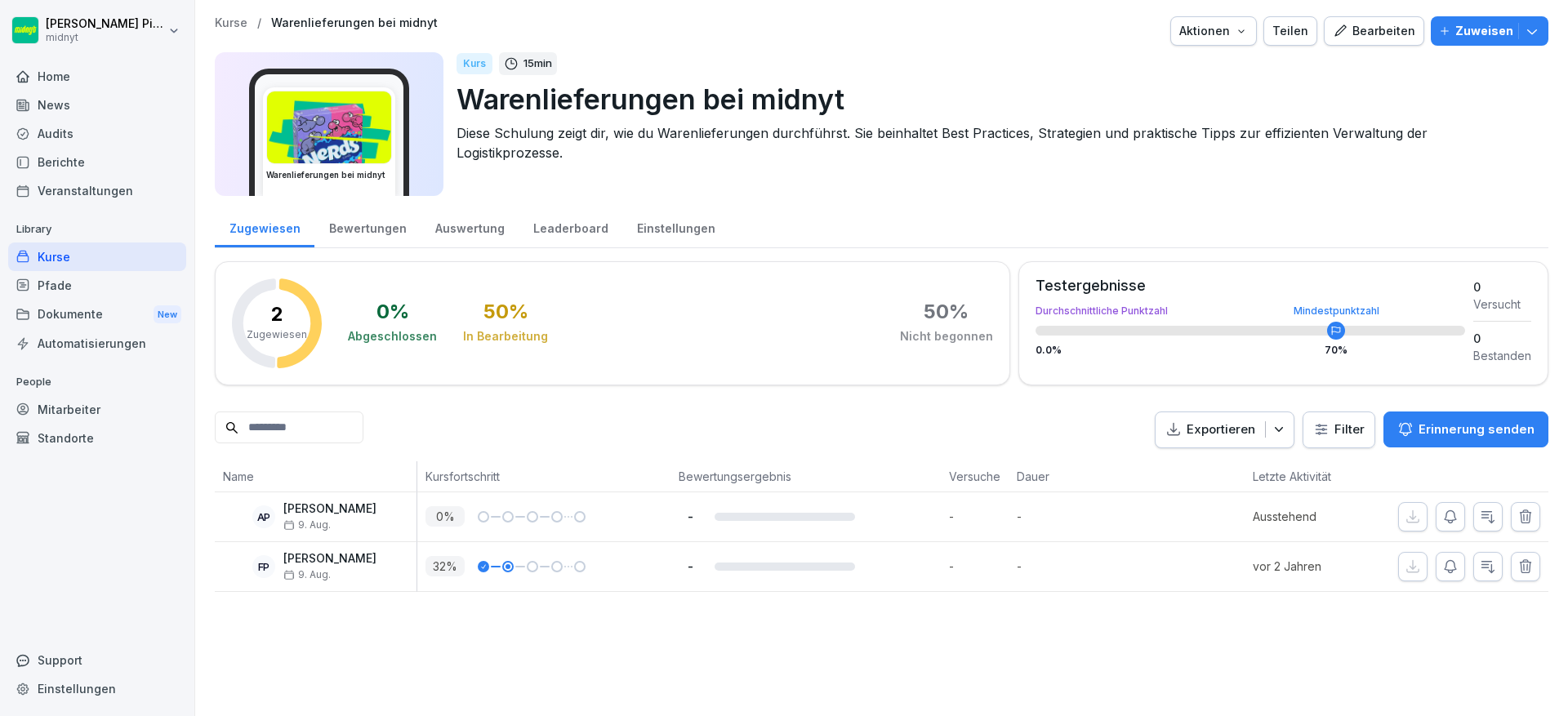
click at [347, 249] on div "Zugewiesen Bewertungen Auswertung Leaderboard Einstellungen 2 Zugewiesen 0 % Ab…" at bounding box center [881, 399] width 1334 height 386
click at [358, 240] on div "Bewertungen" at bounding box center [368, 226] width 106 height 41
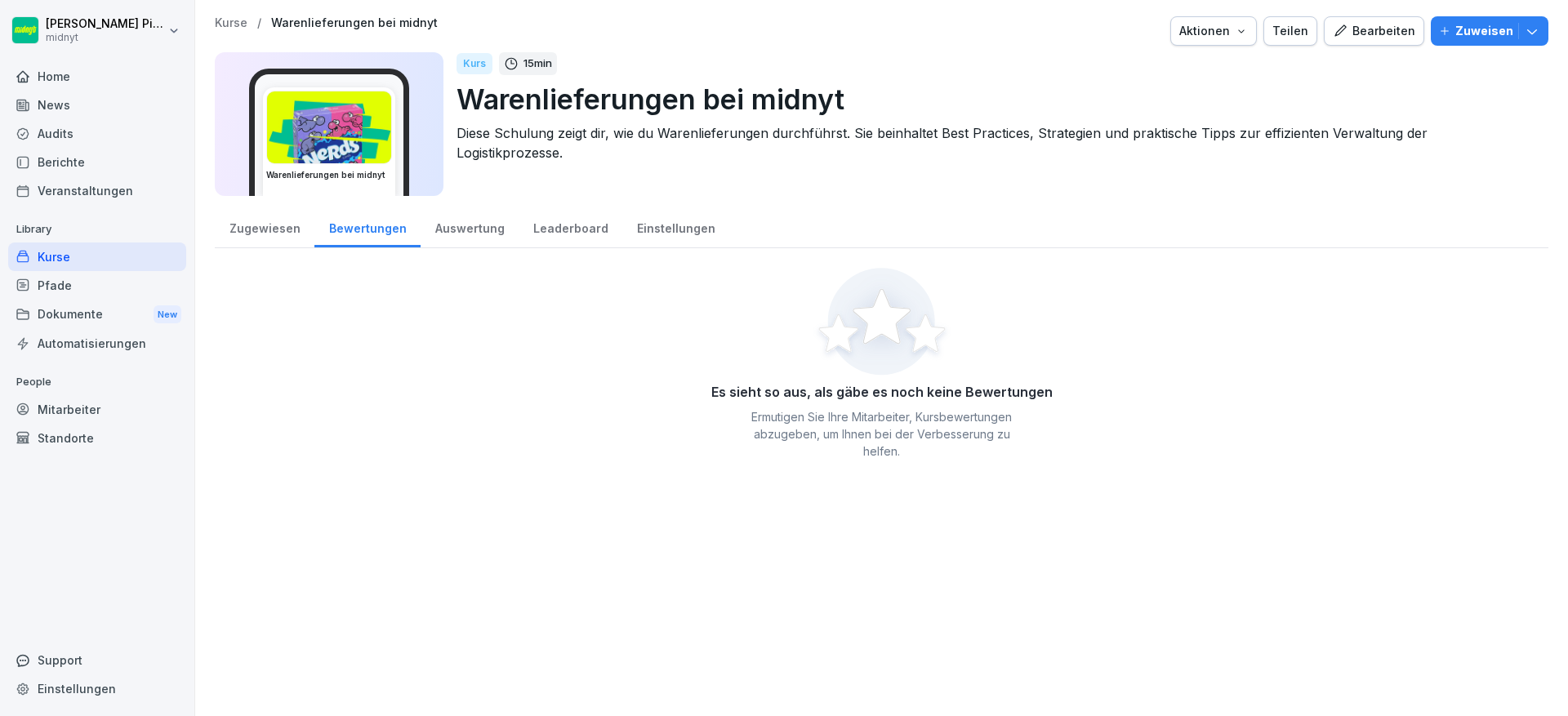
click at [499, 240] on div "Auswertung" at bounding box center [470, 226] width 98 height 41
